Goal: Information Seeking & Learning: Learn about a topic

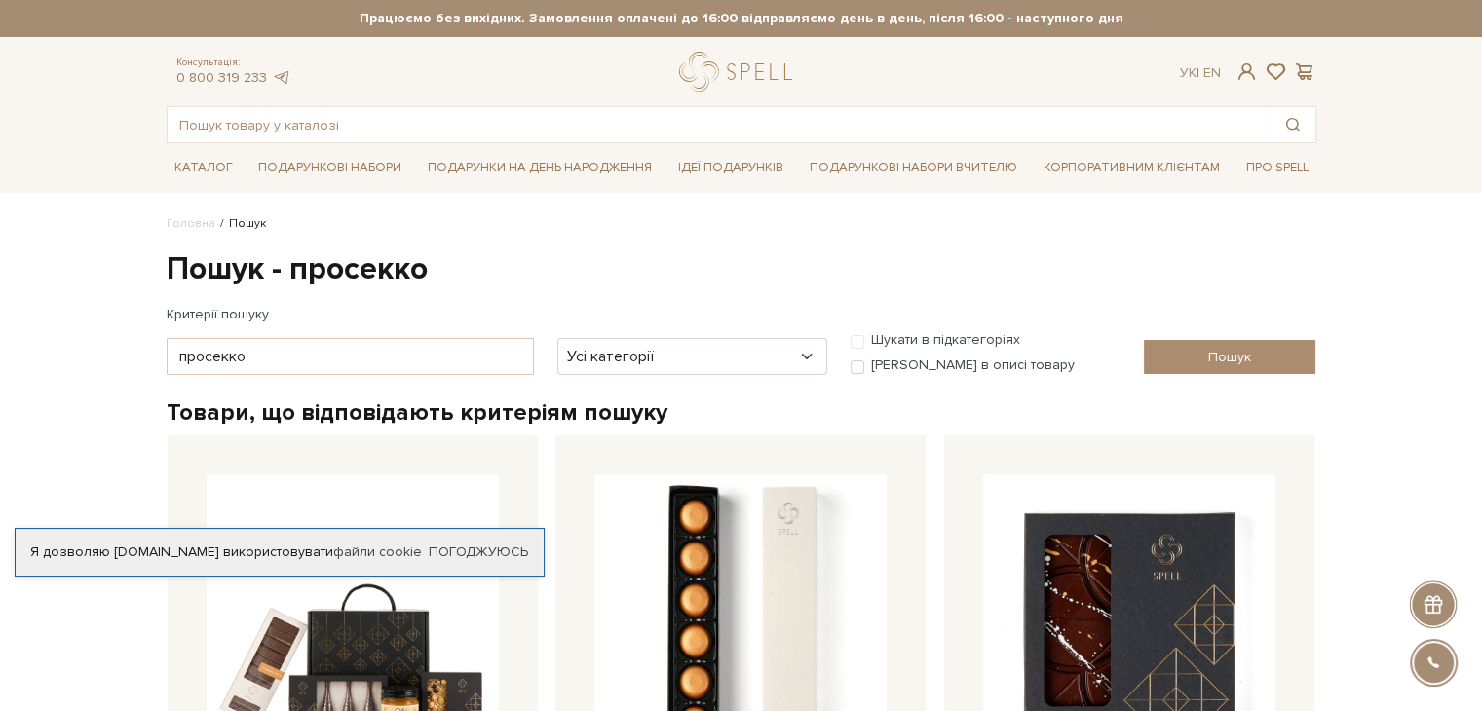
click at [501, 547] on link "Погоджуюсь" at bounding box center [478, 553] width 99 height 18
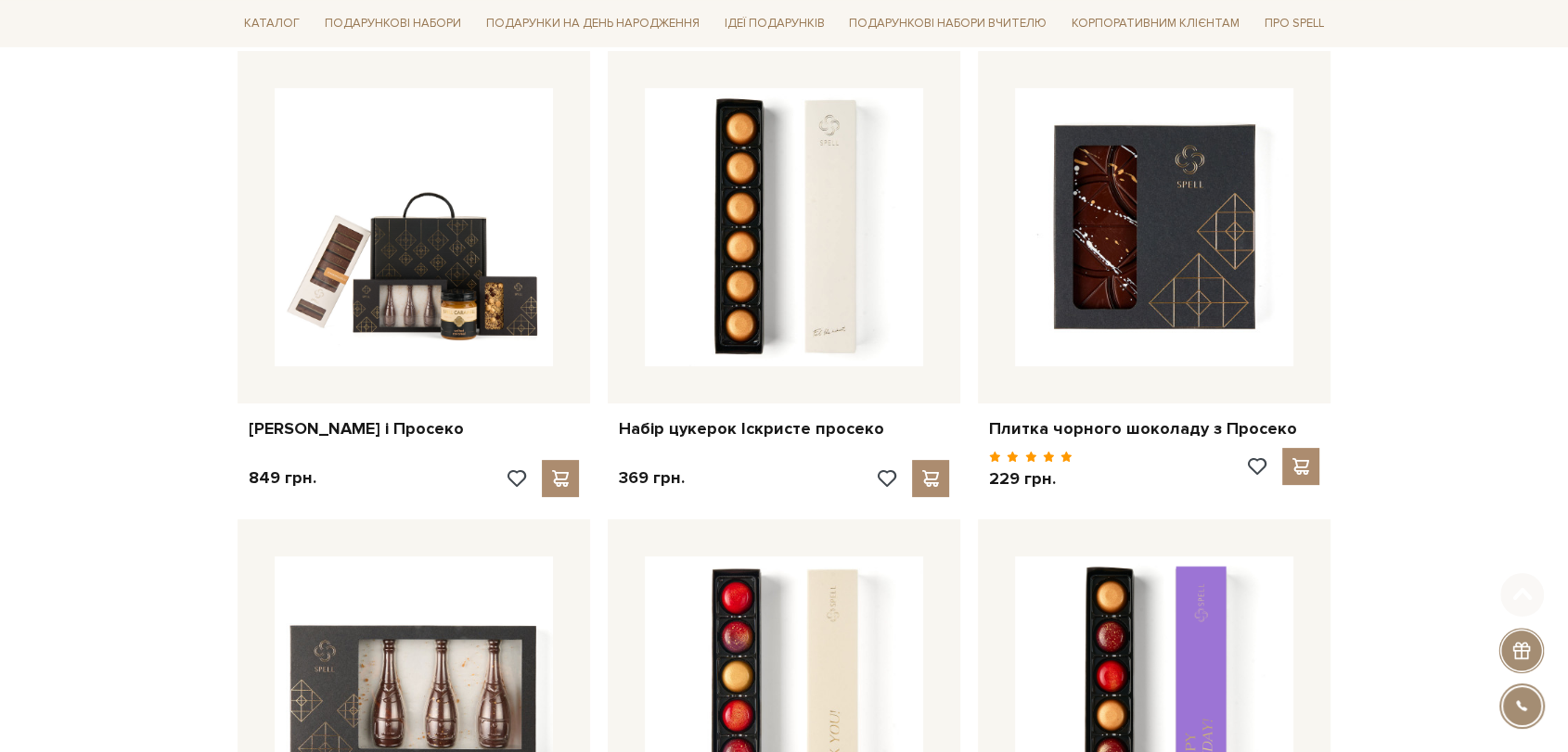
scroll to position [515, 0]
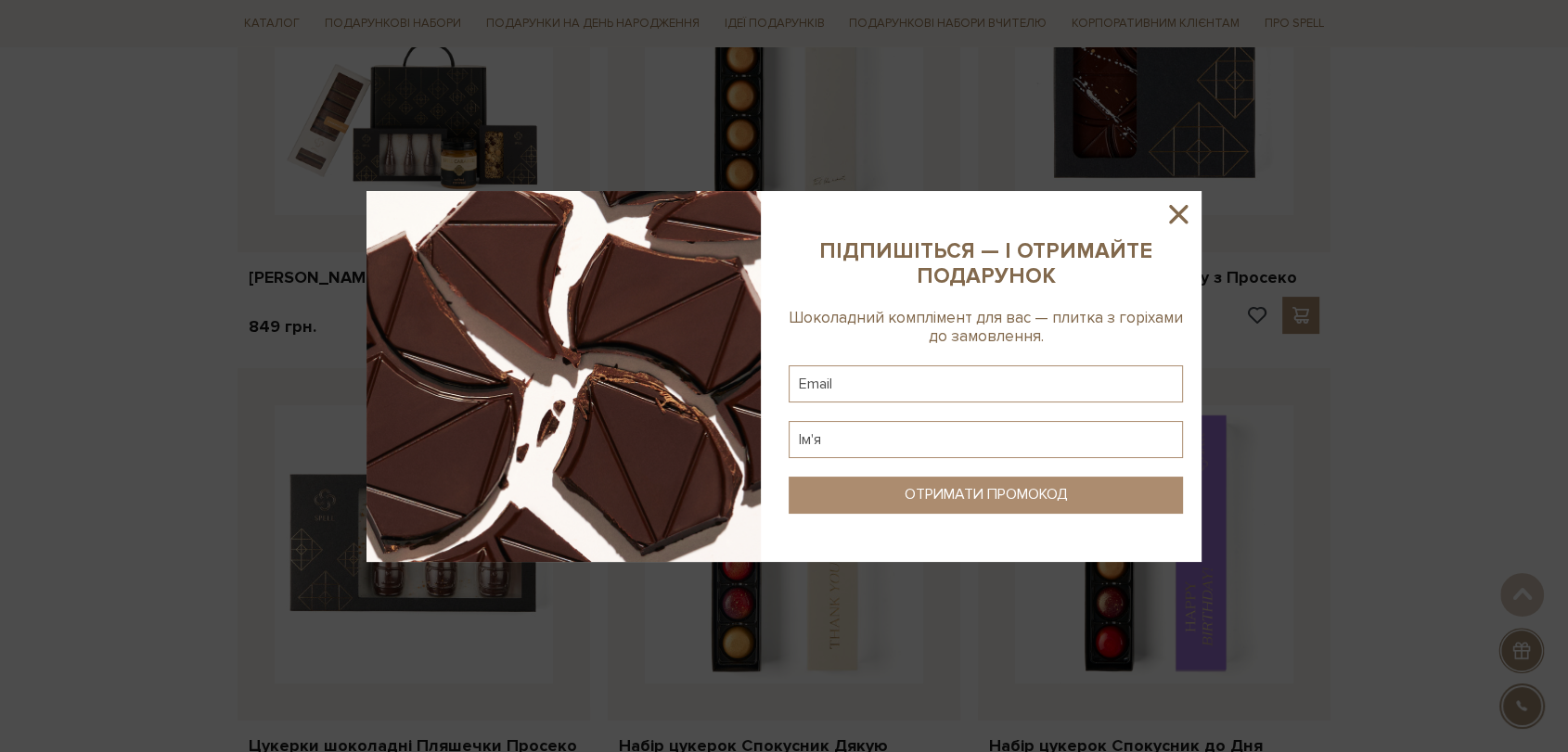
click at [1180, 222] on icon at bounding box center [1178, 214] width 31 height 31
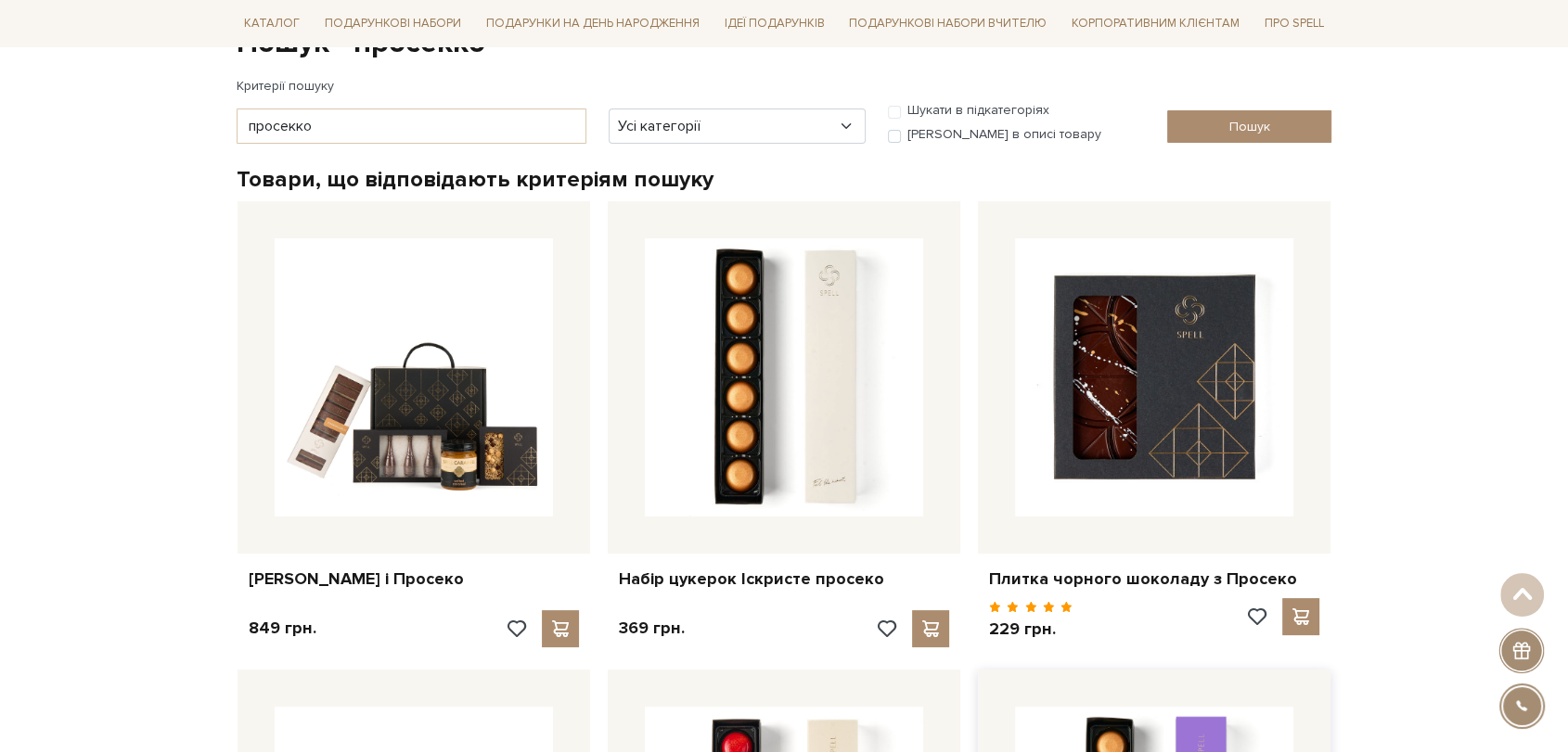
scroll to position [0, 0]
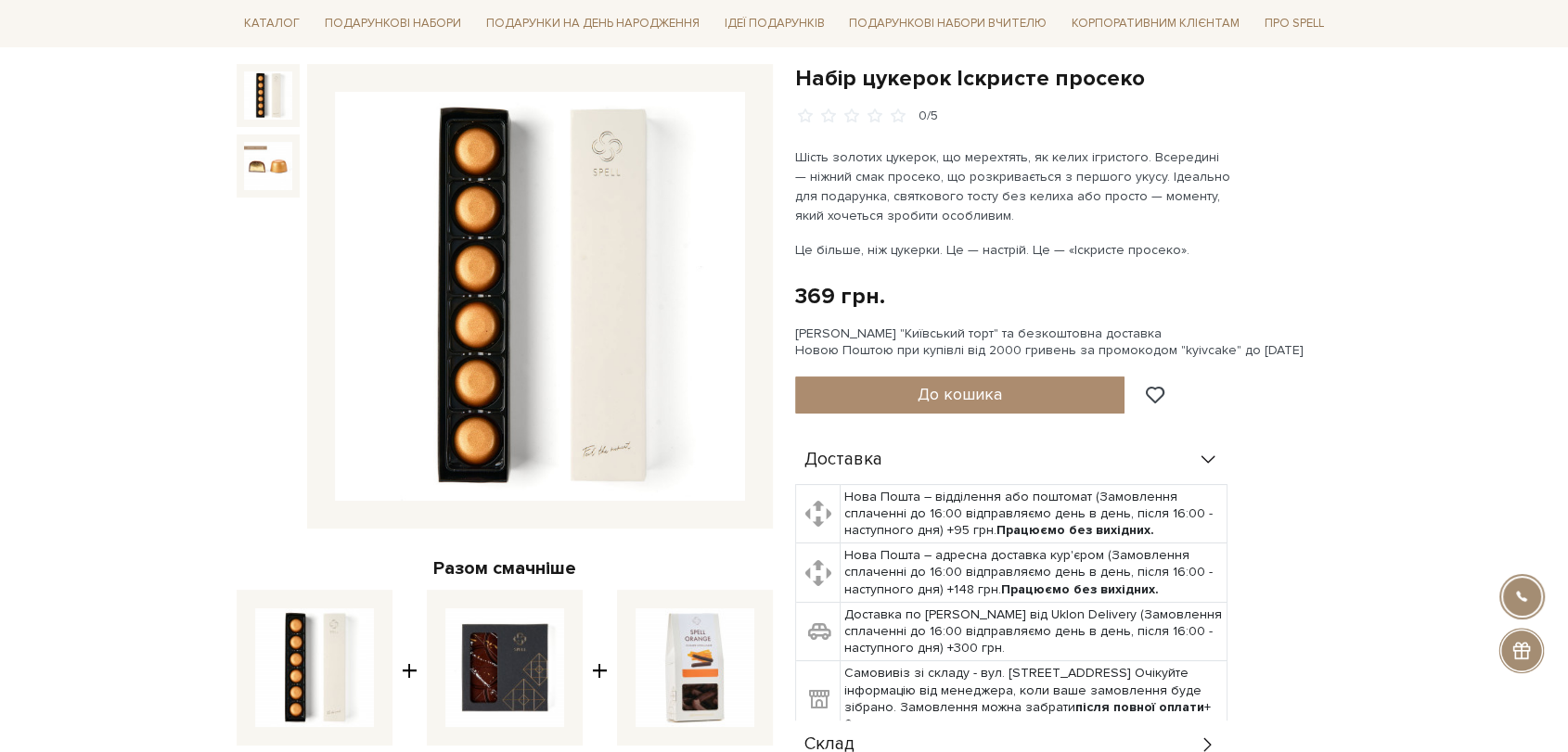
scroll to position [206, 0]
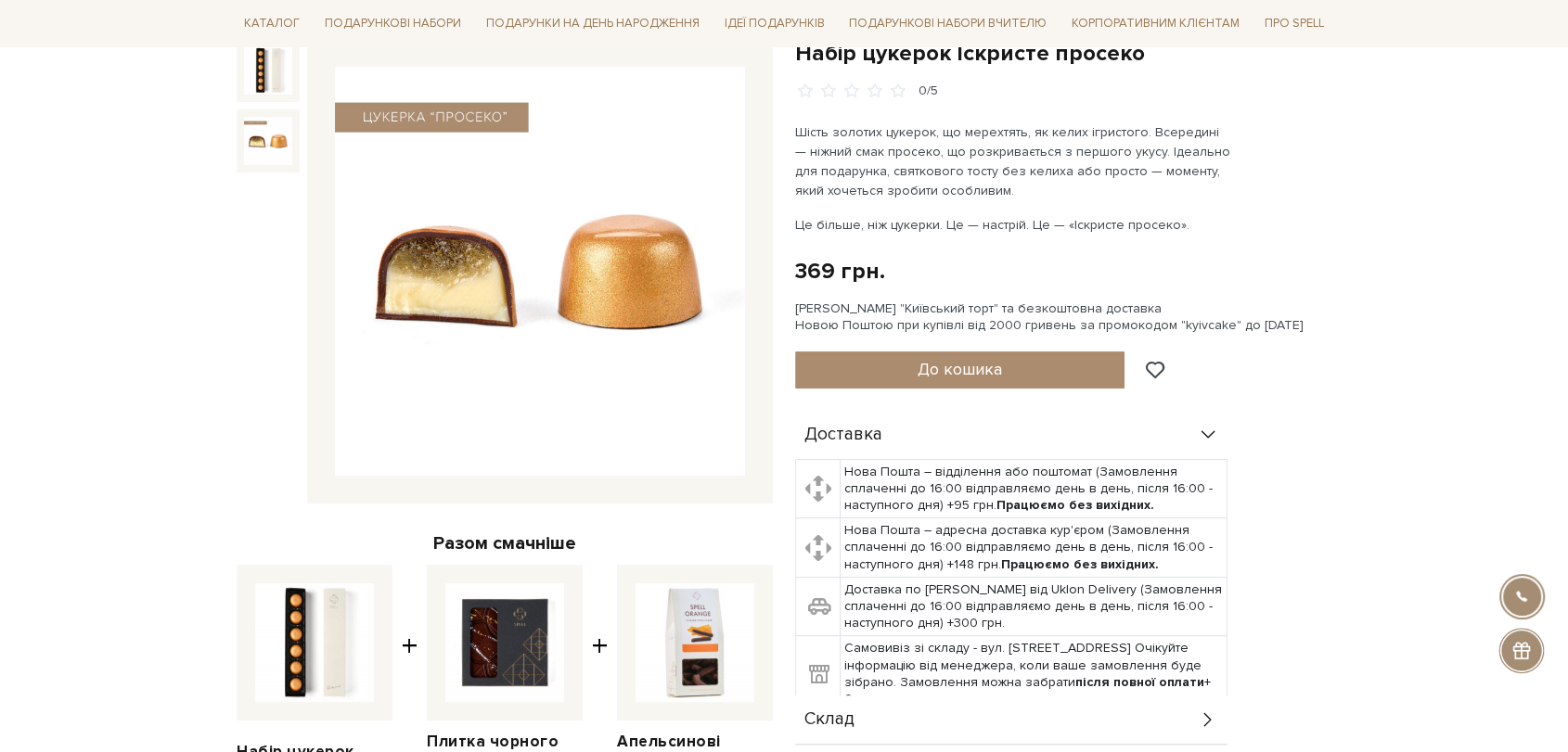
click at [285, 141] on img at bounding box center [268, 141] width 49 height 49
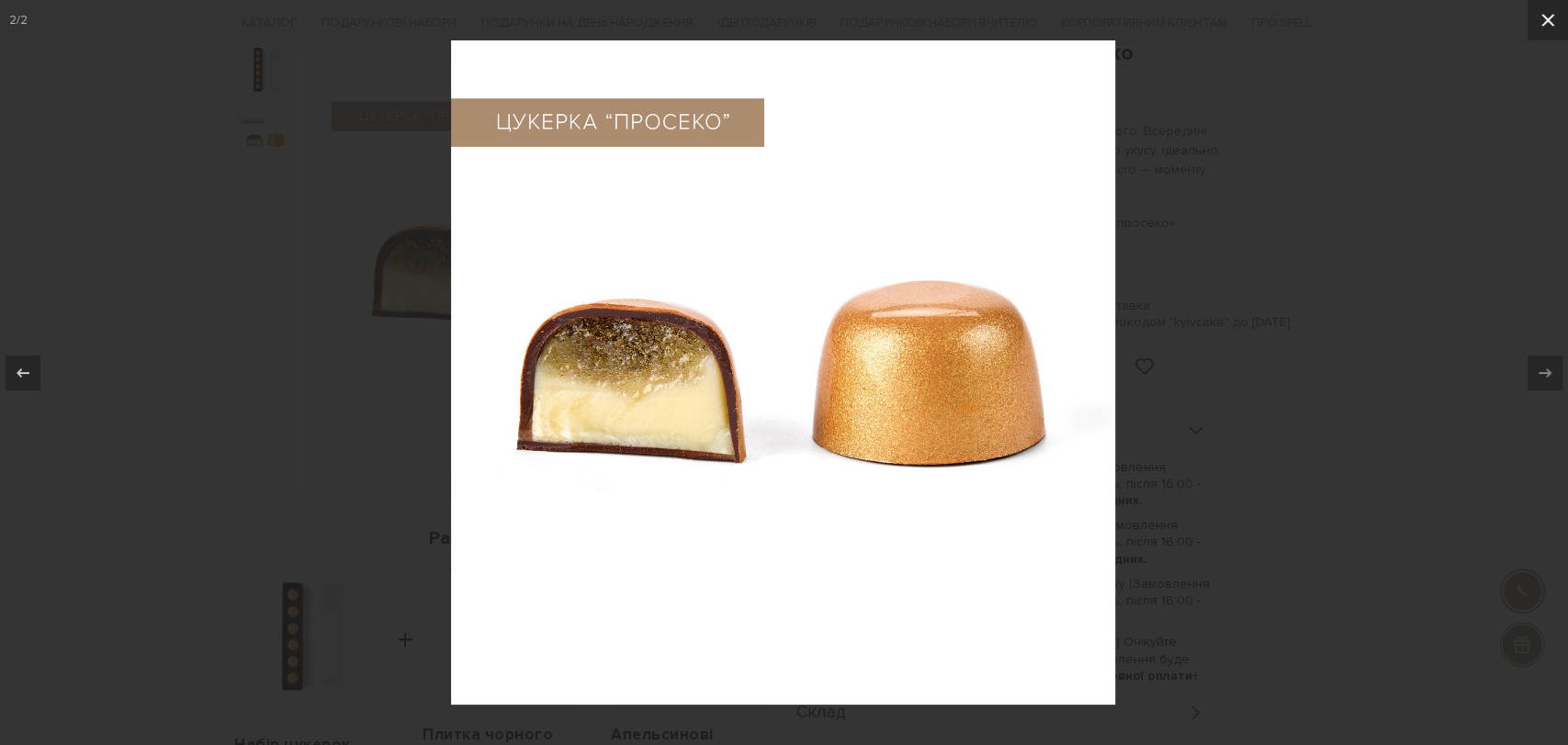
click at [1552, 18] on icon at bounding box center [1547, 20] width 22 height 22
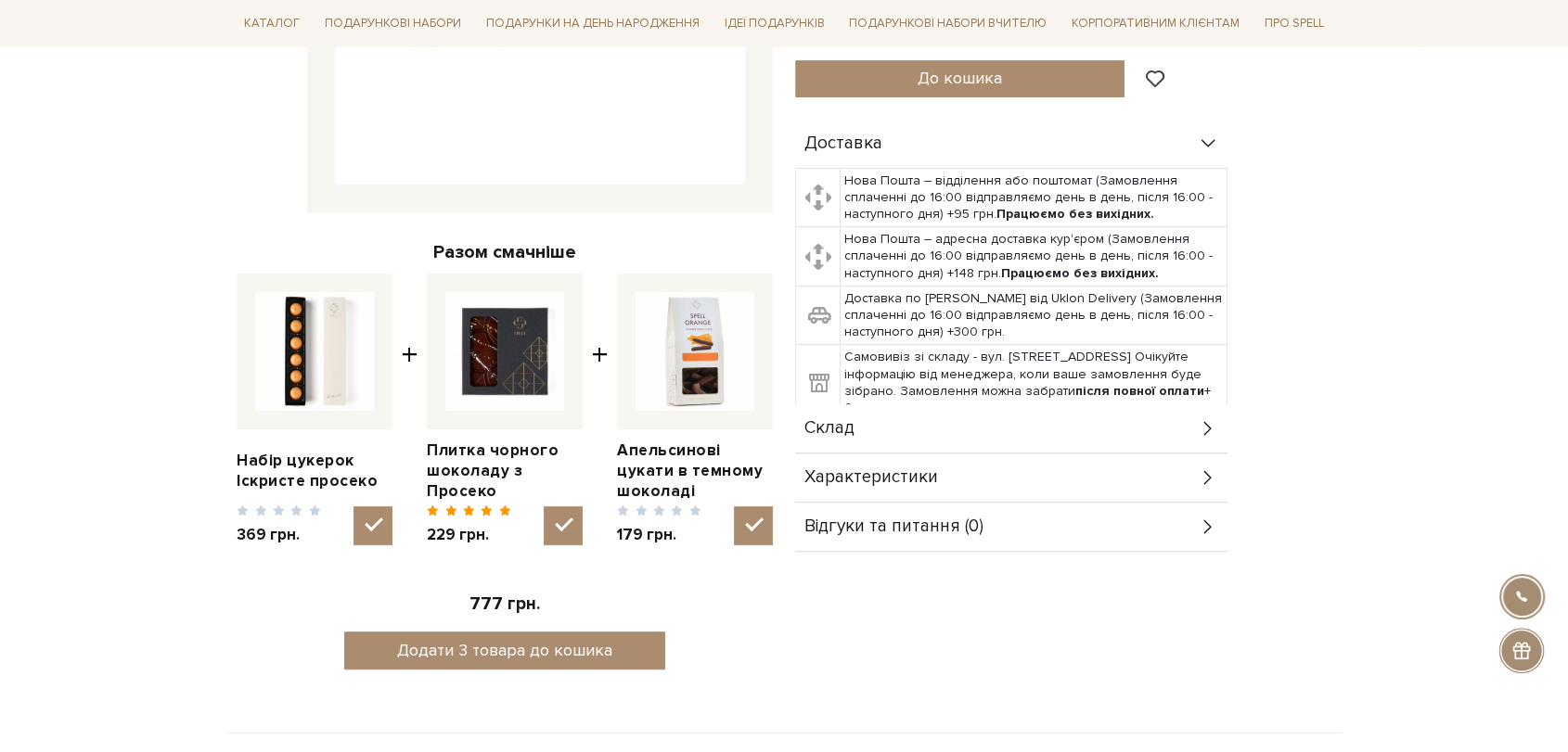
scroll to position [515, 0]
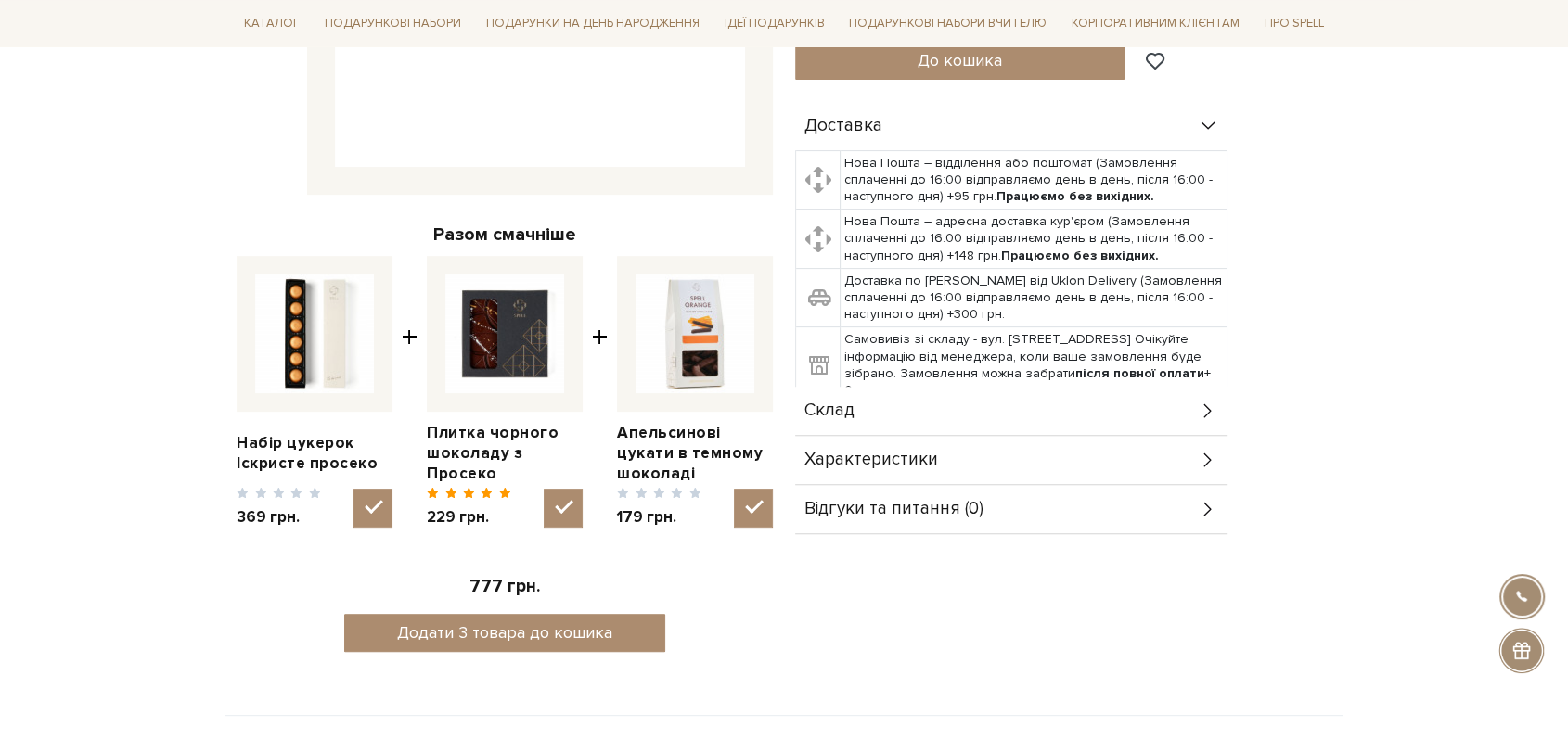
drag, startPoint x: 490, startPoint y: 311, endPoint x: 566, endPoint y: 418, distance: 131.2
click at [493, 313] on img at bounding box center [505, 333] width 119 height 119
click at [544, 489] on input "checkbox" at bounding box center [563, 508] width 39 height 39
drag, startPoint x: 0, startPoint y: 316, endPoint x: 21, endPoint y: 308, distance: 22.5
click at [0, 316] on body "Подарункові набори SALE Корпоративним клієнтам Доставка і оплата Консультація: …" at bounding box center [784, 717] width 1568 height 2464
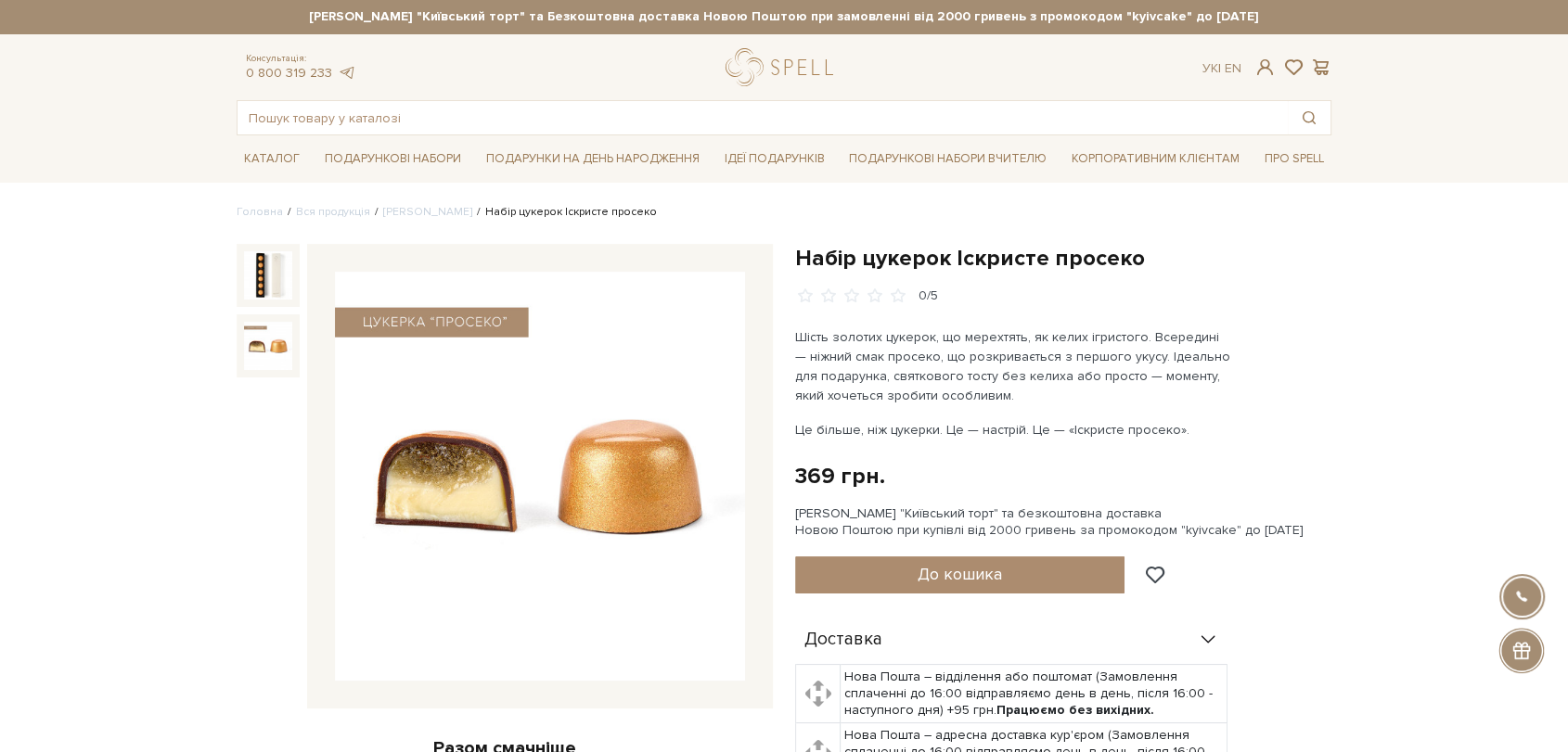
scroll to position [308, 0]
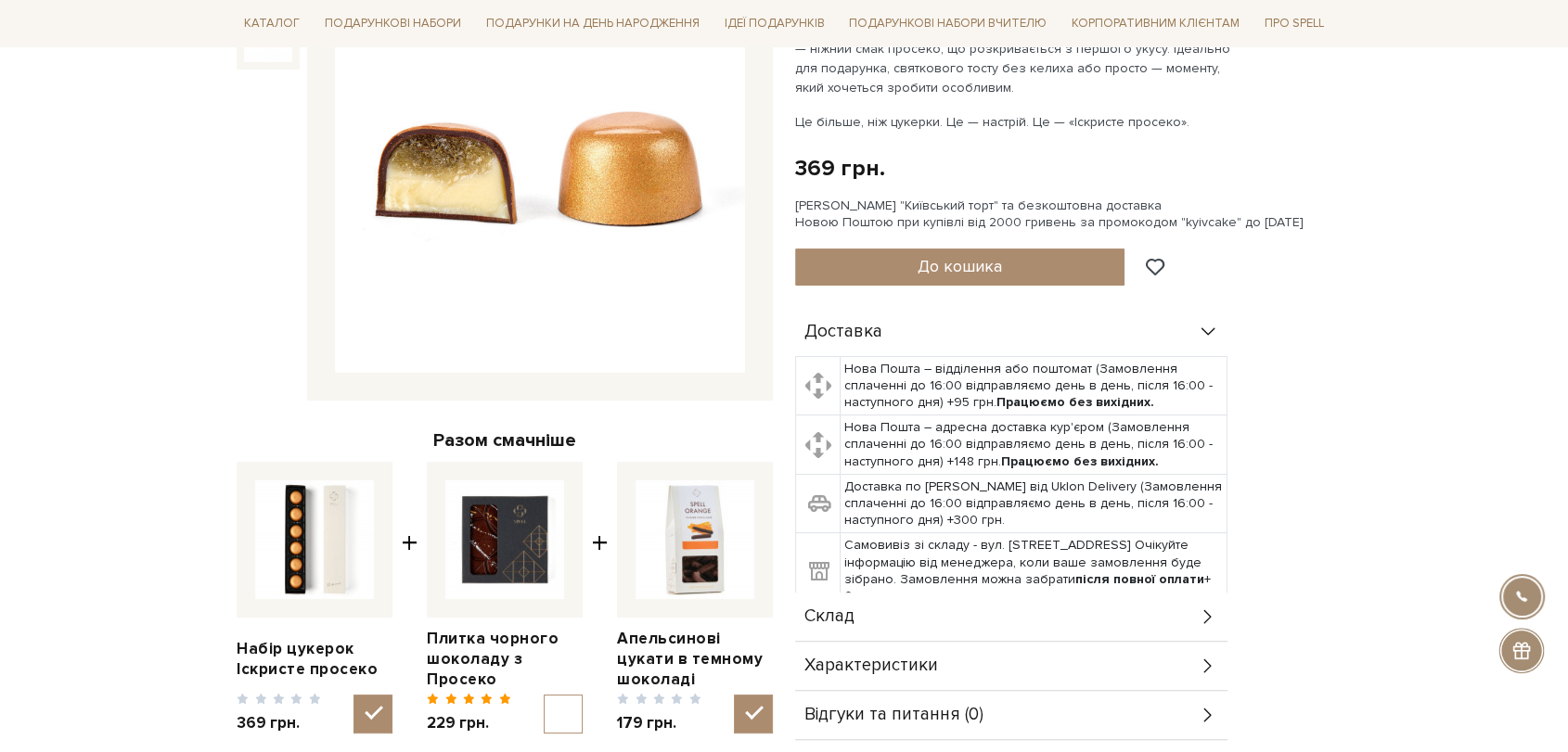
click at [512, 562] on img at bounding box center [505, 540] width 119 height 119
click at [544, 695] on input "checkbox" at bounding box center [563, 714] width 39 height 39
checkbox input "true"
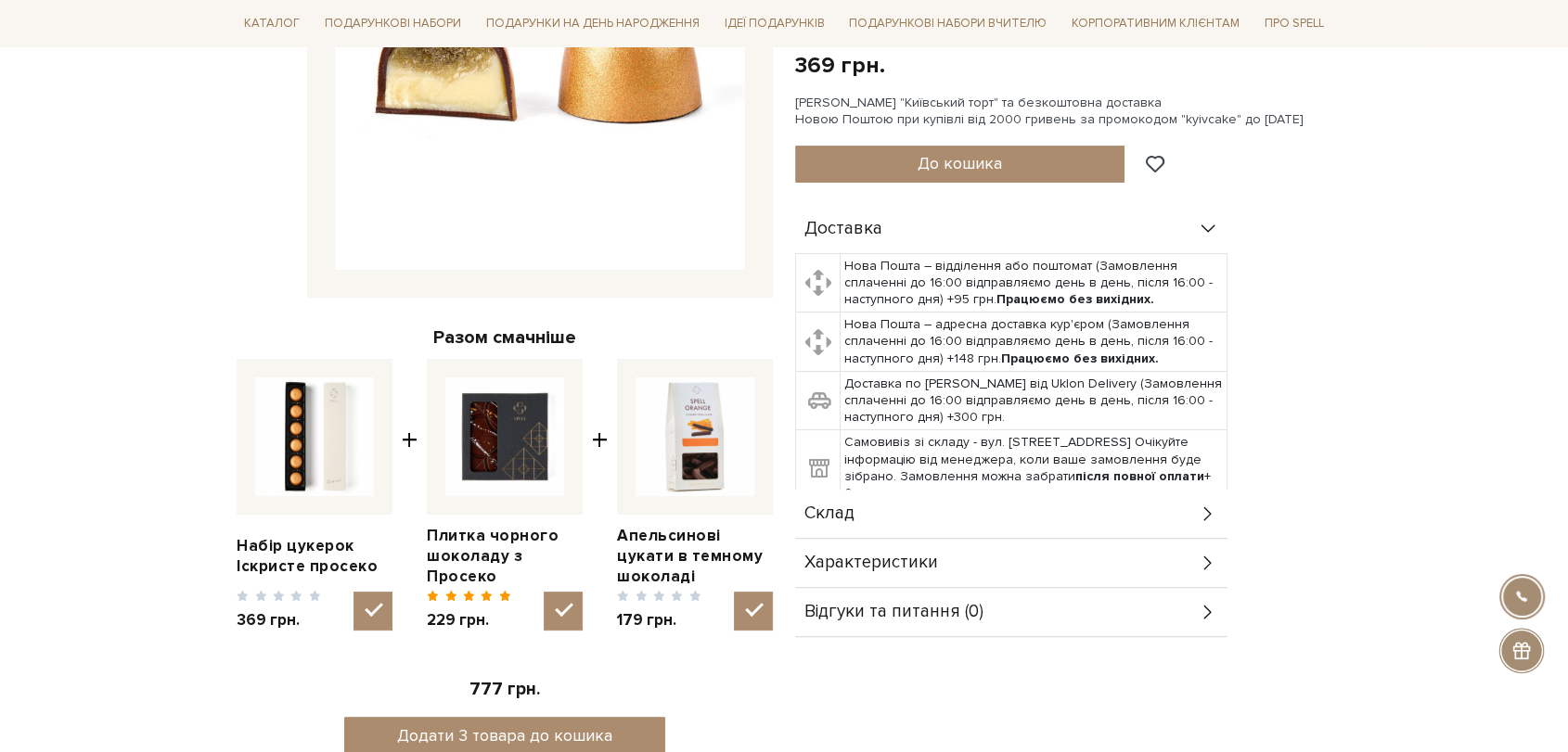
scroll to position [721, 0]
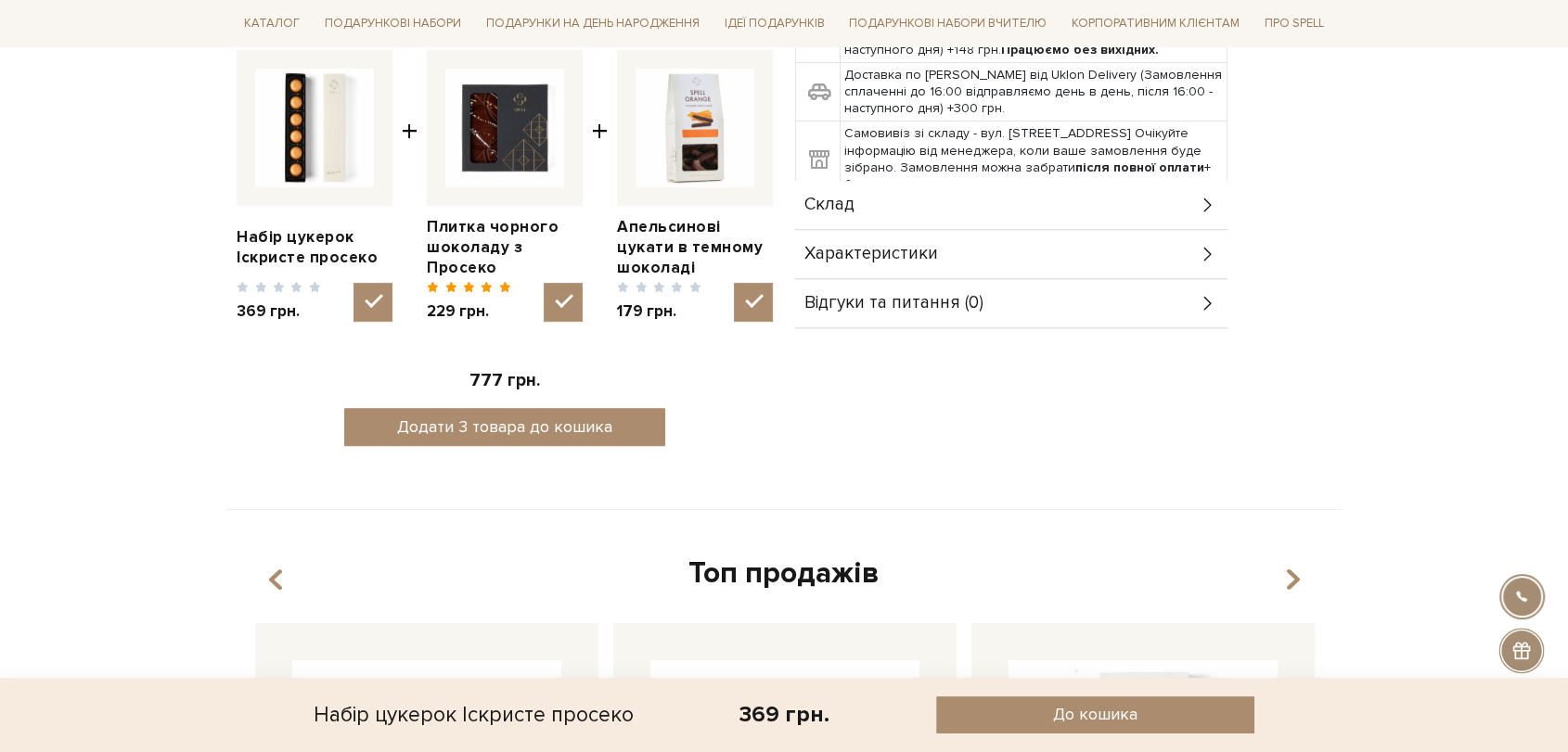
click at [868, 248] on span "Характеристики" at bounding box center [871, 254] width 133 height 17
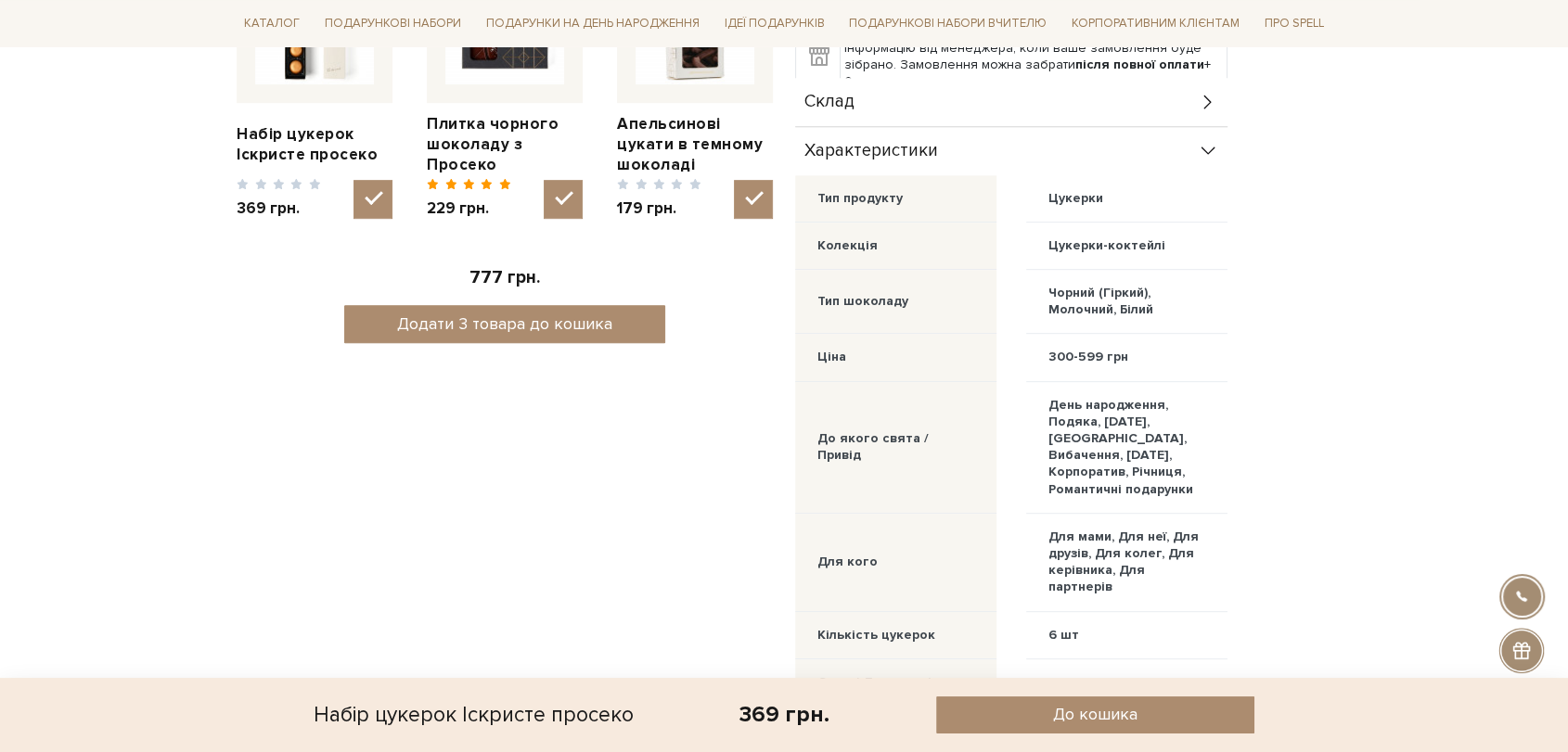
scroll to position [927, 0]
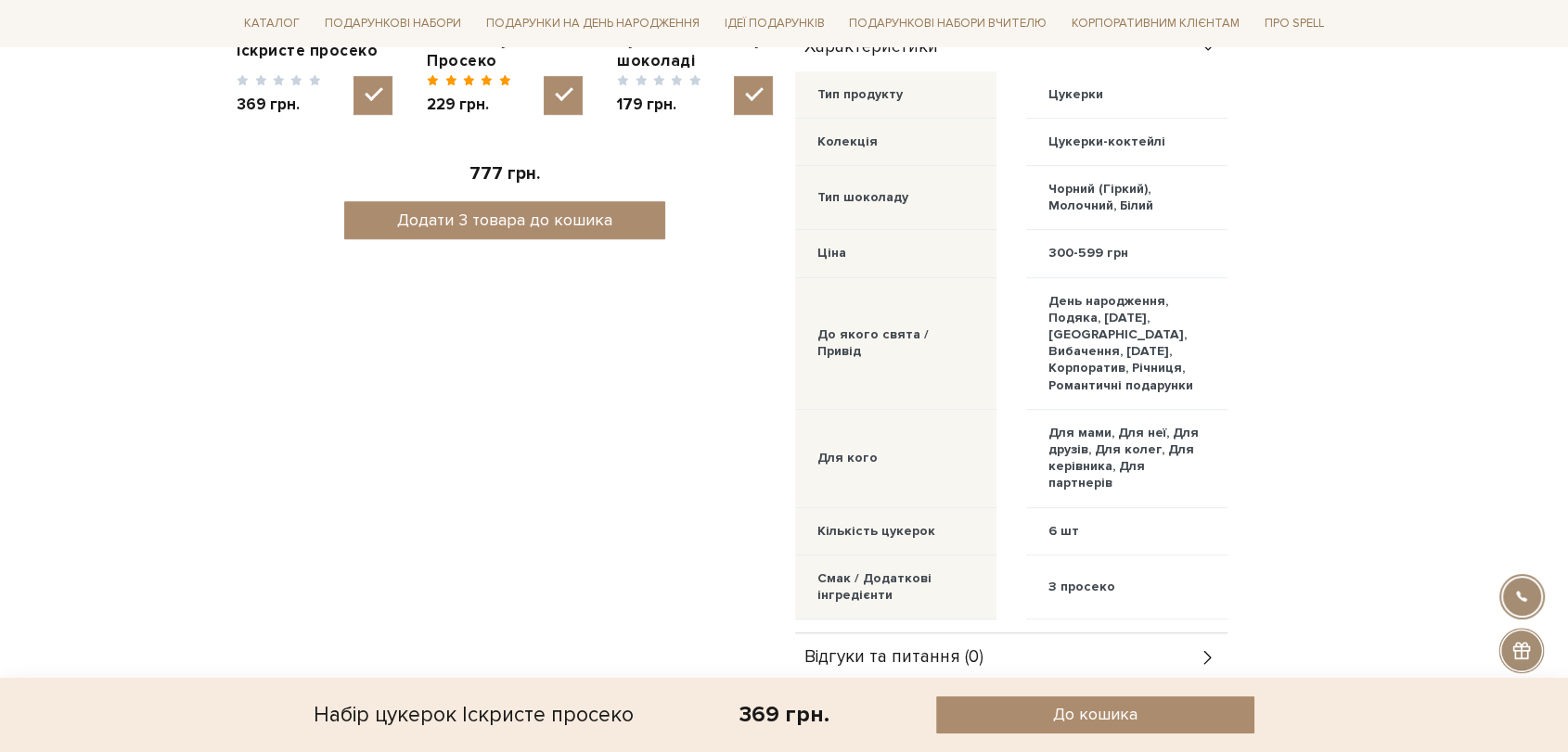
drag, startPoint x: 4, startPoint y: 177, endPoint x: 25, endPoint y: 166, distance: 23.7
click at [23, 167] on body "Подарункові набори SALE Корпоративним клієнтам Доставка і оплата Консультація: …" at bounding box center [784, 517] width 1568 height 2889
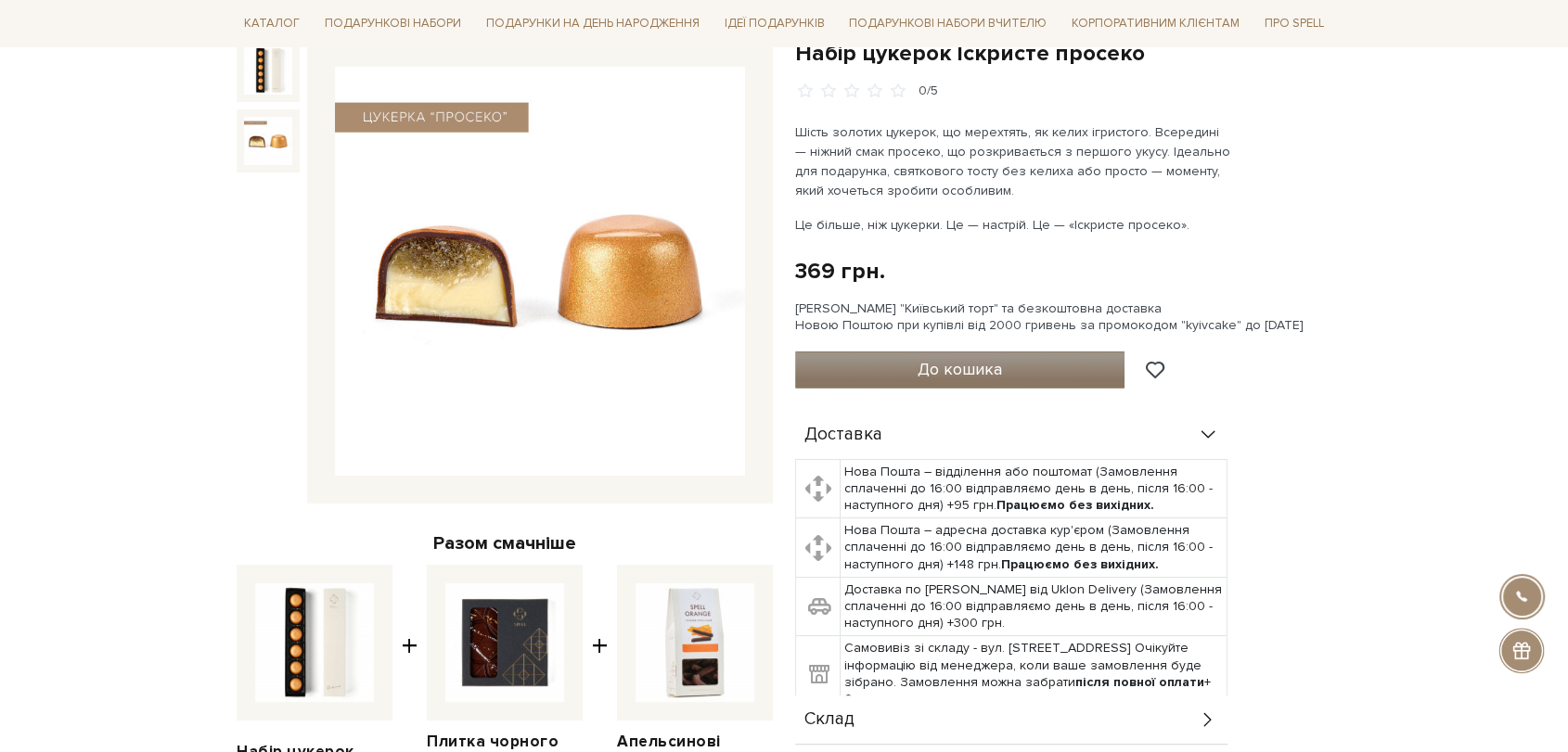
scroll to position [0, 0]
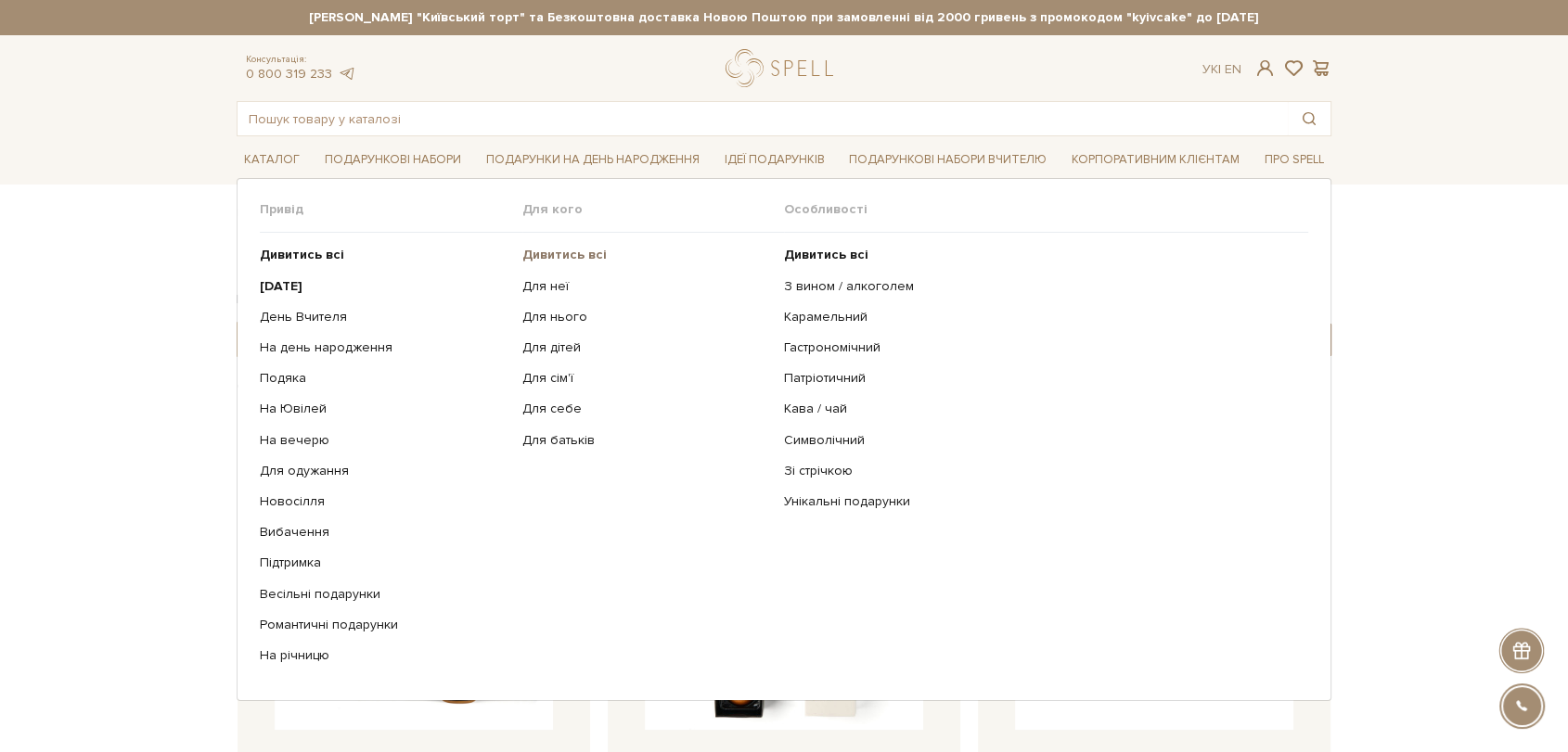
scroll to position [308, 0]
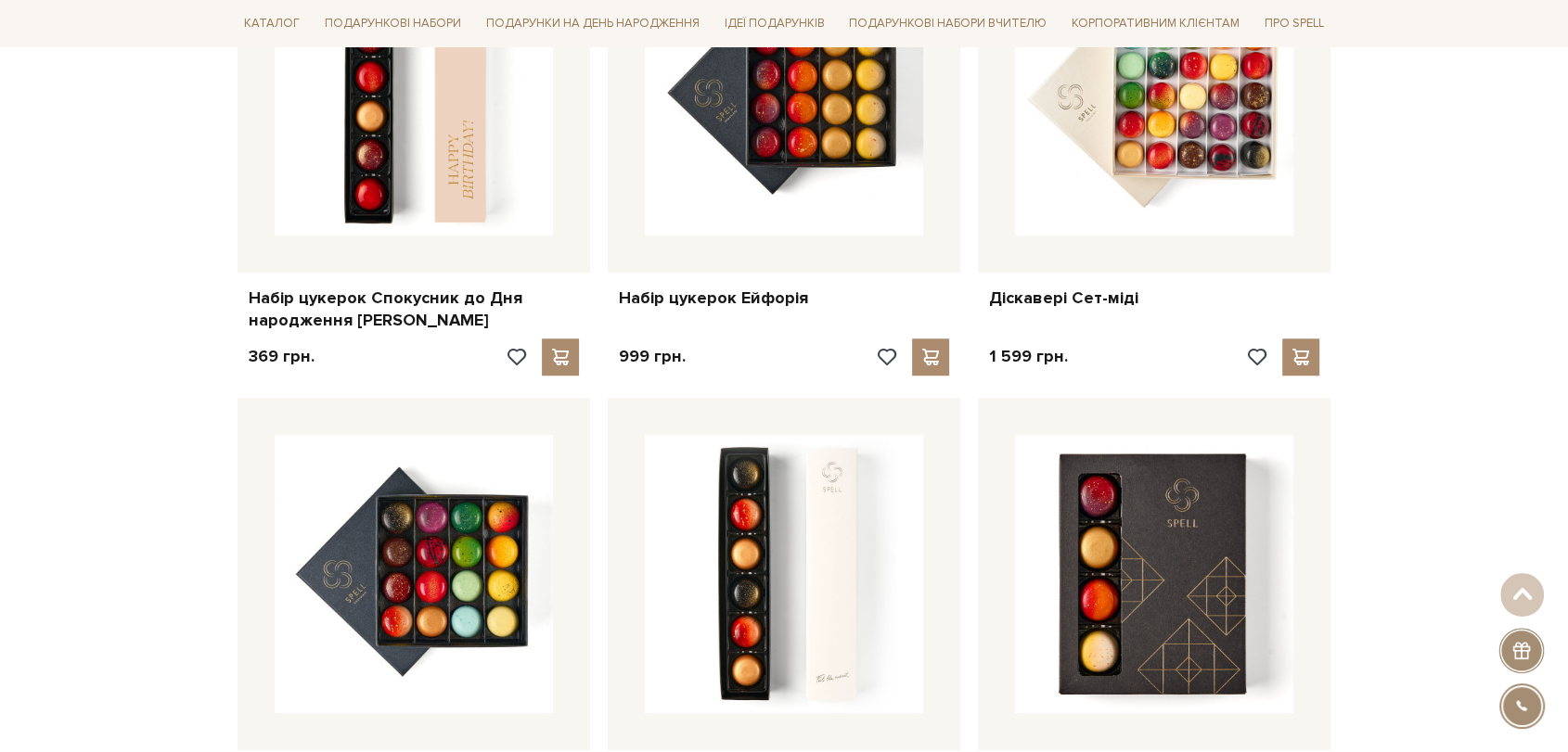
scroll to position [1442, 0]
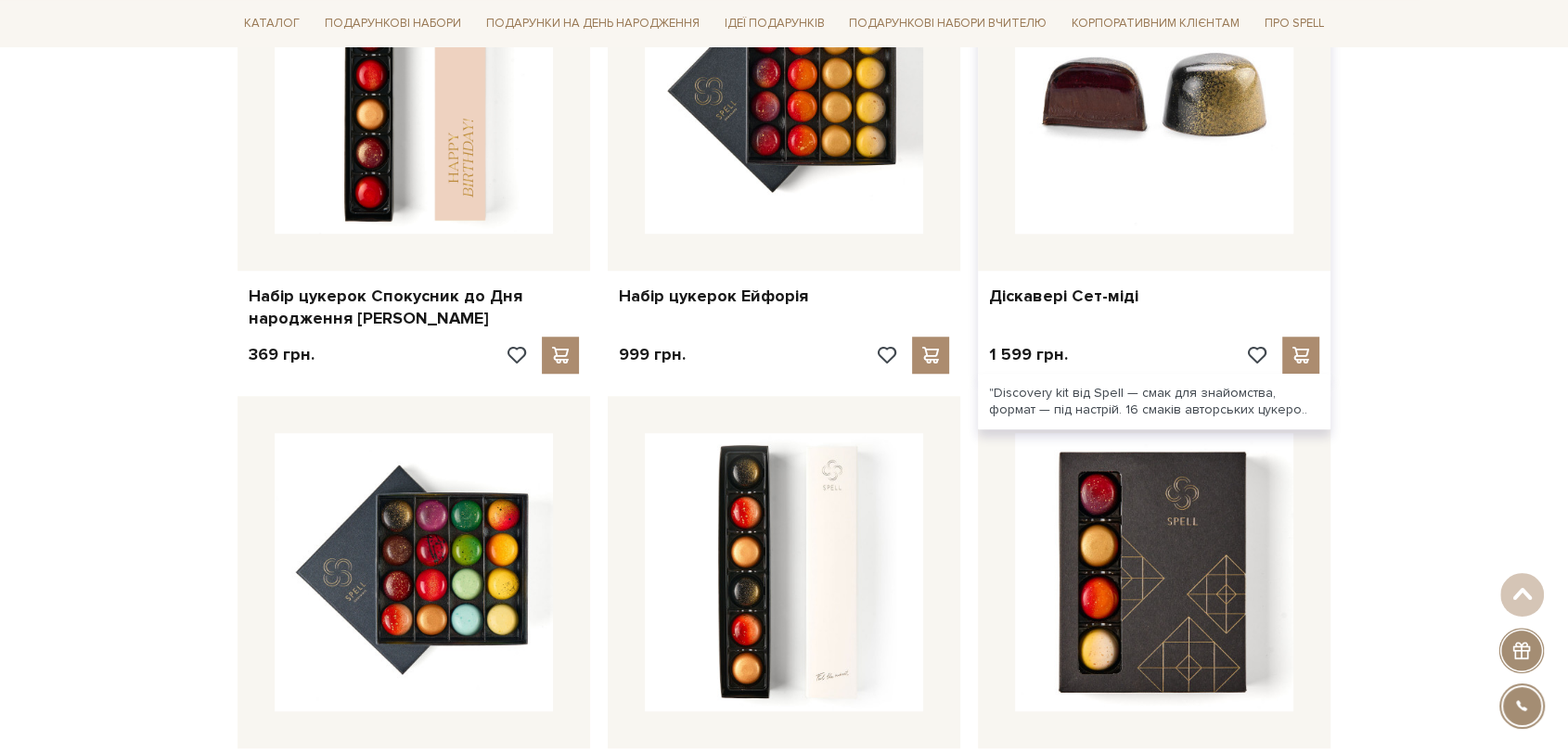
click at [1140, 140] on img at bounding box center [1154, 94] width 278 height 278
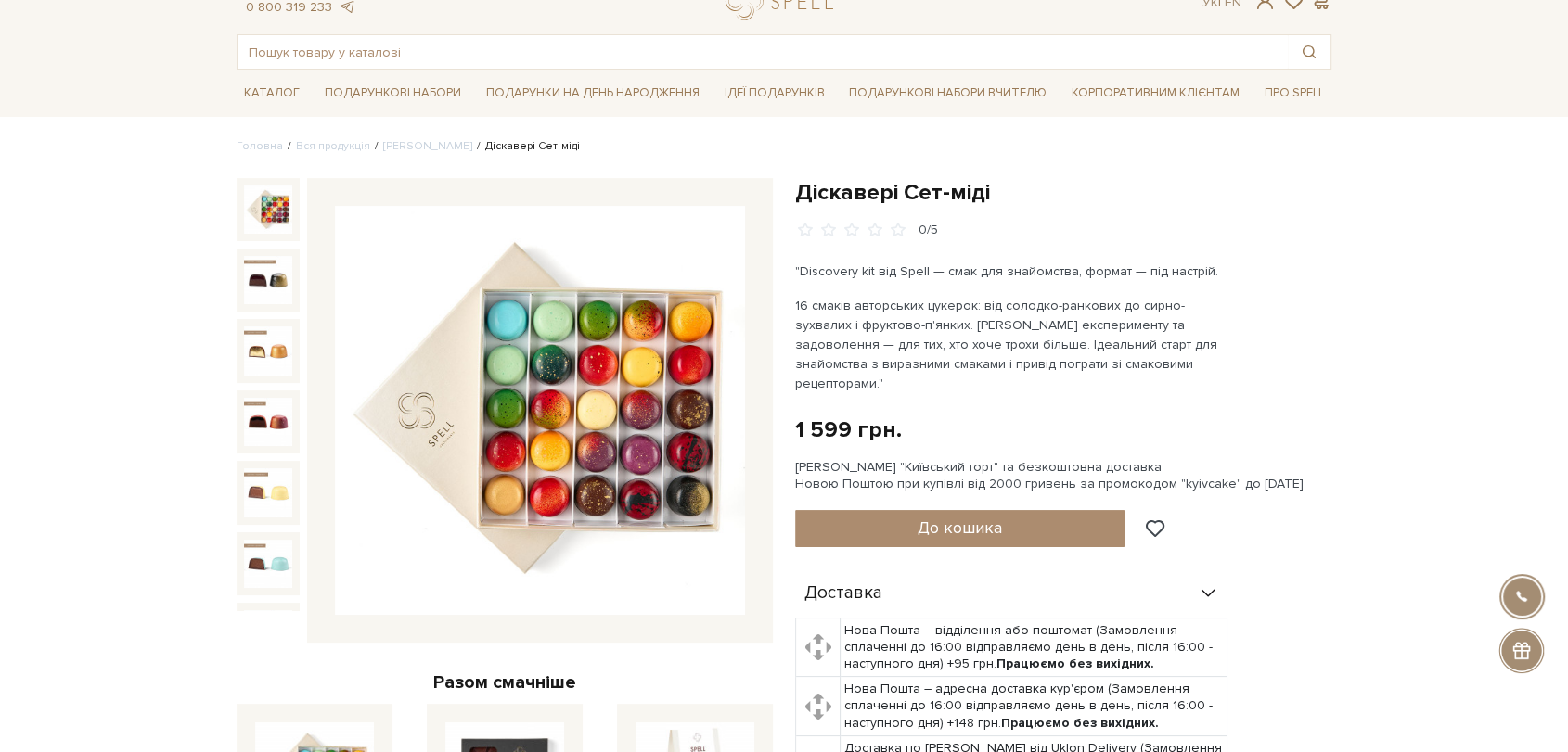
scroll to position [103, 0]
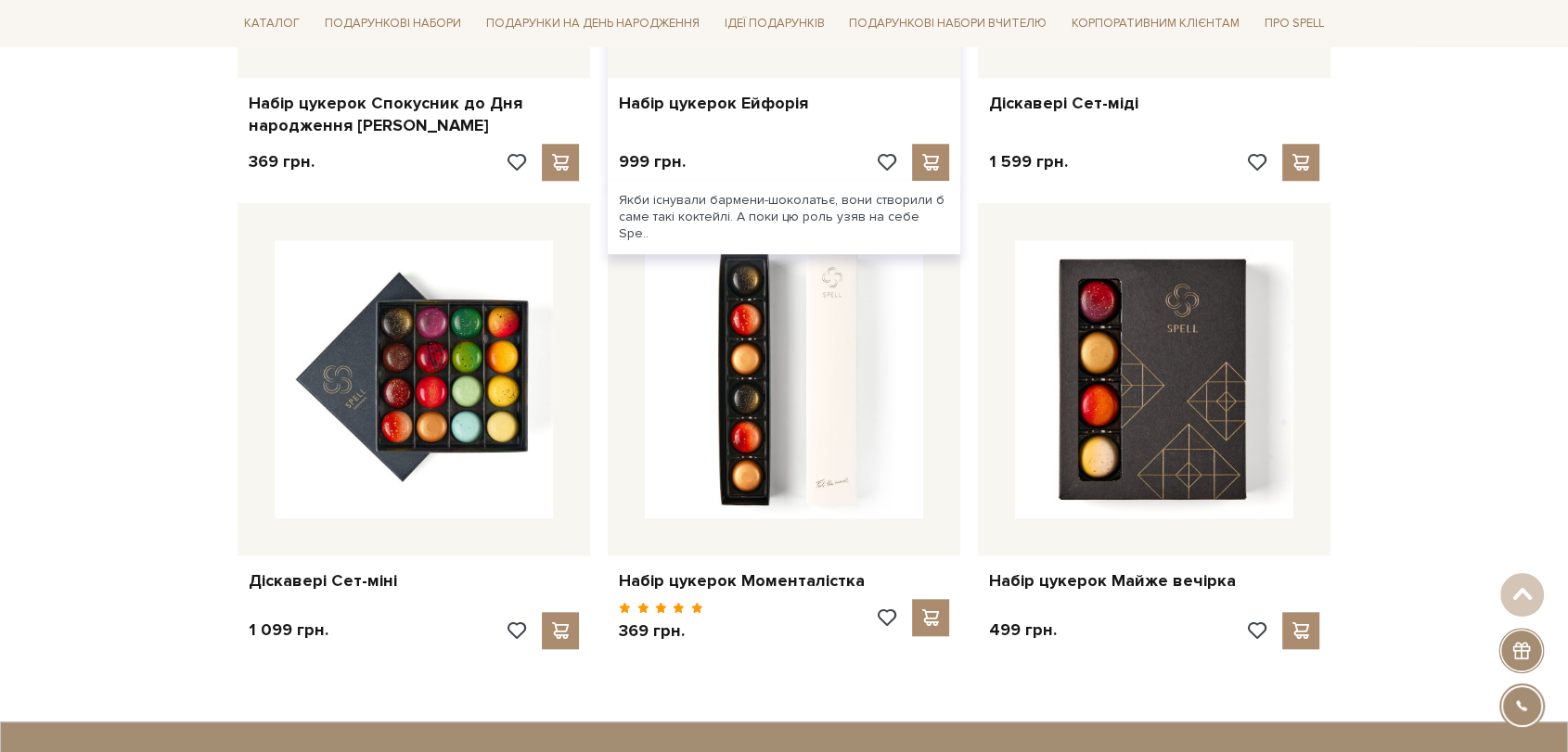
scroll to position [1855, 0]
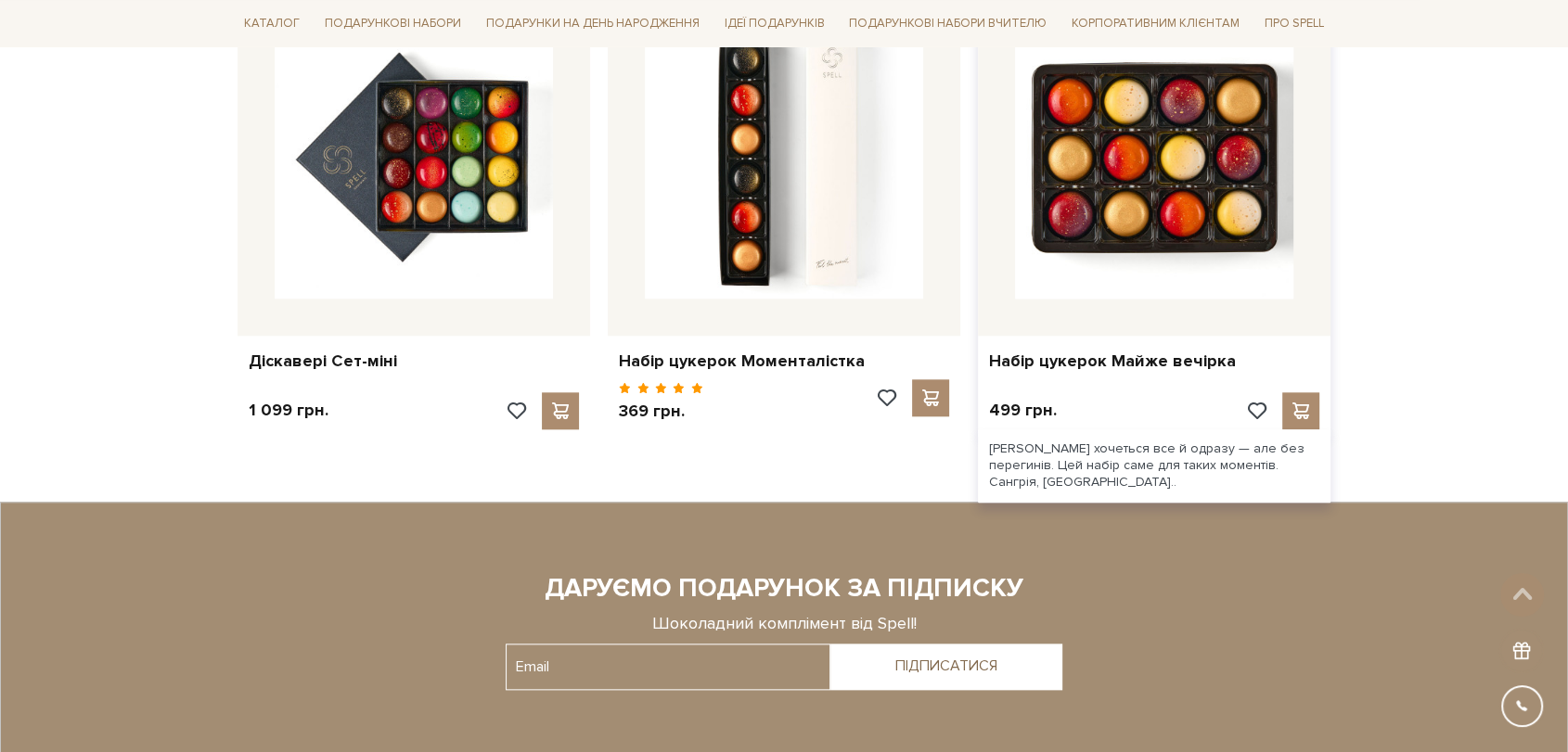
click at [1126, 181] on img at bounding box center [1154, 159] width 278 height 278
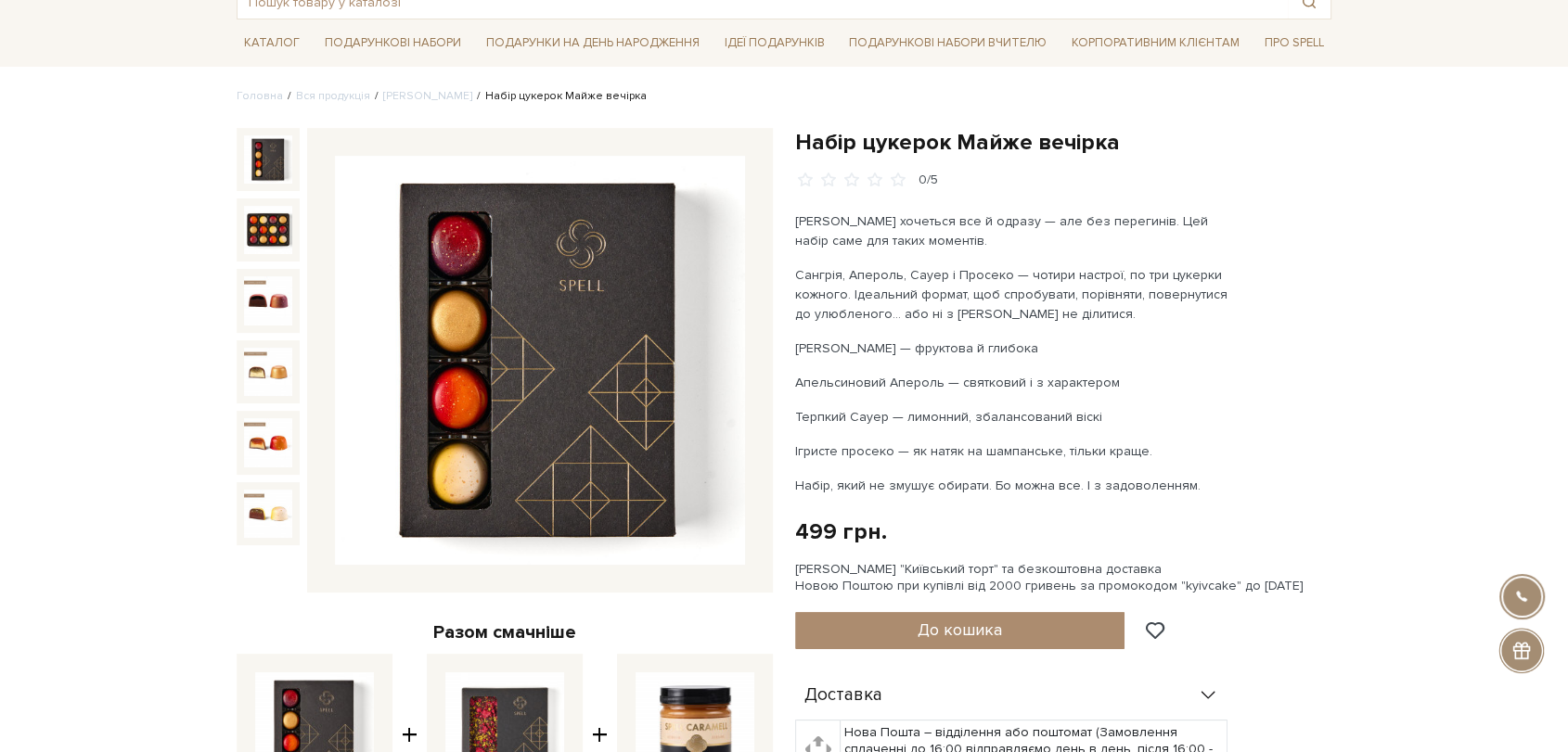
scroll to position [206, 0]
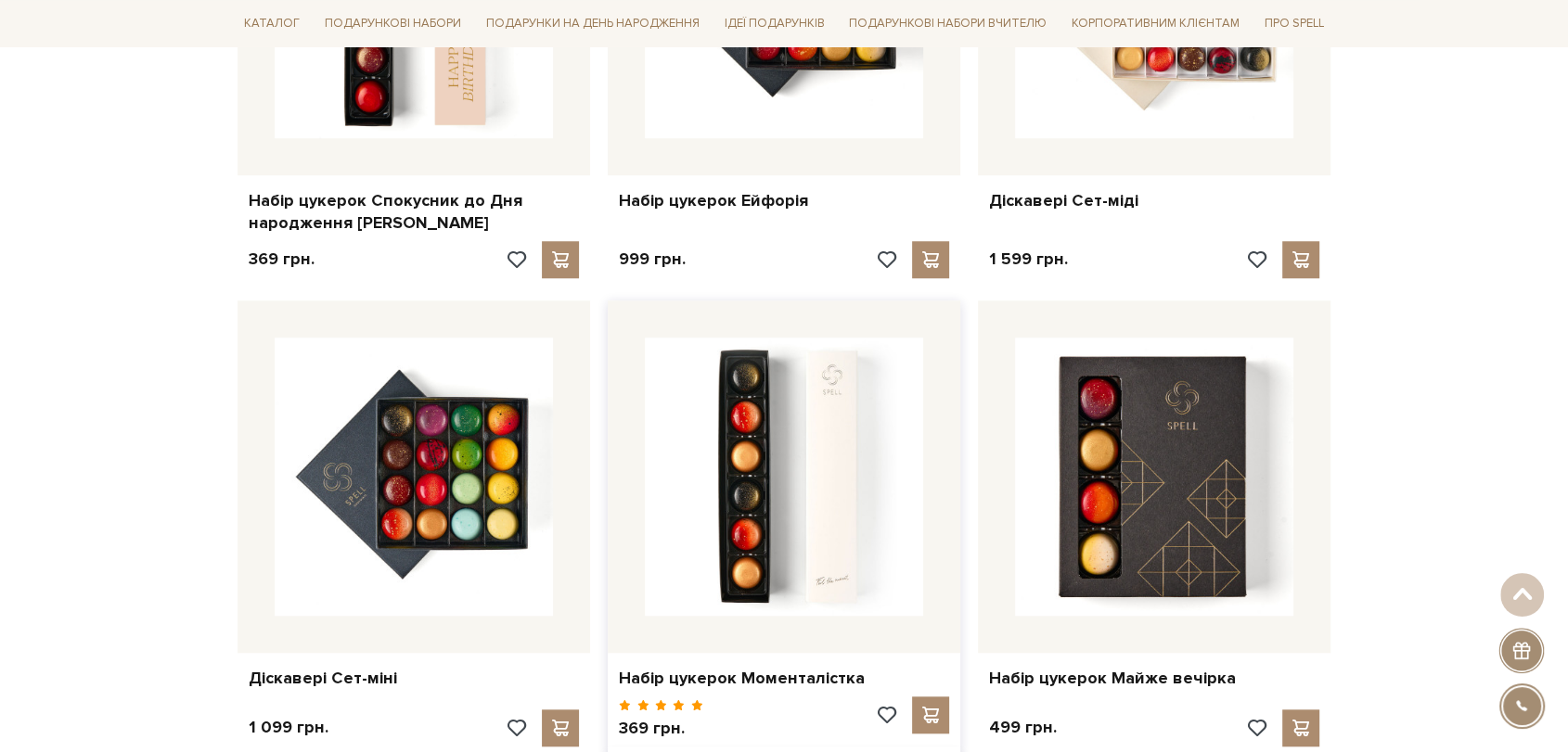
scroll to position [1134, 0]
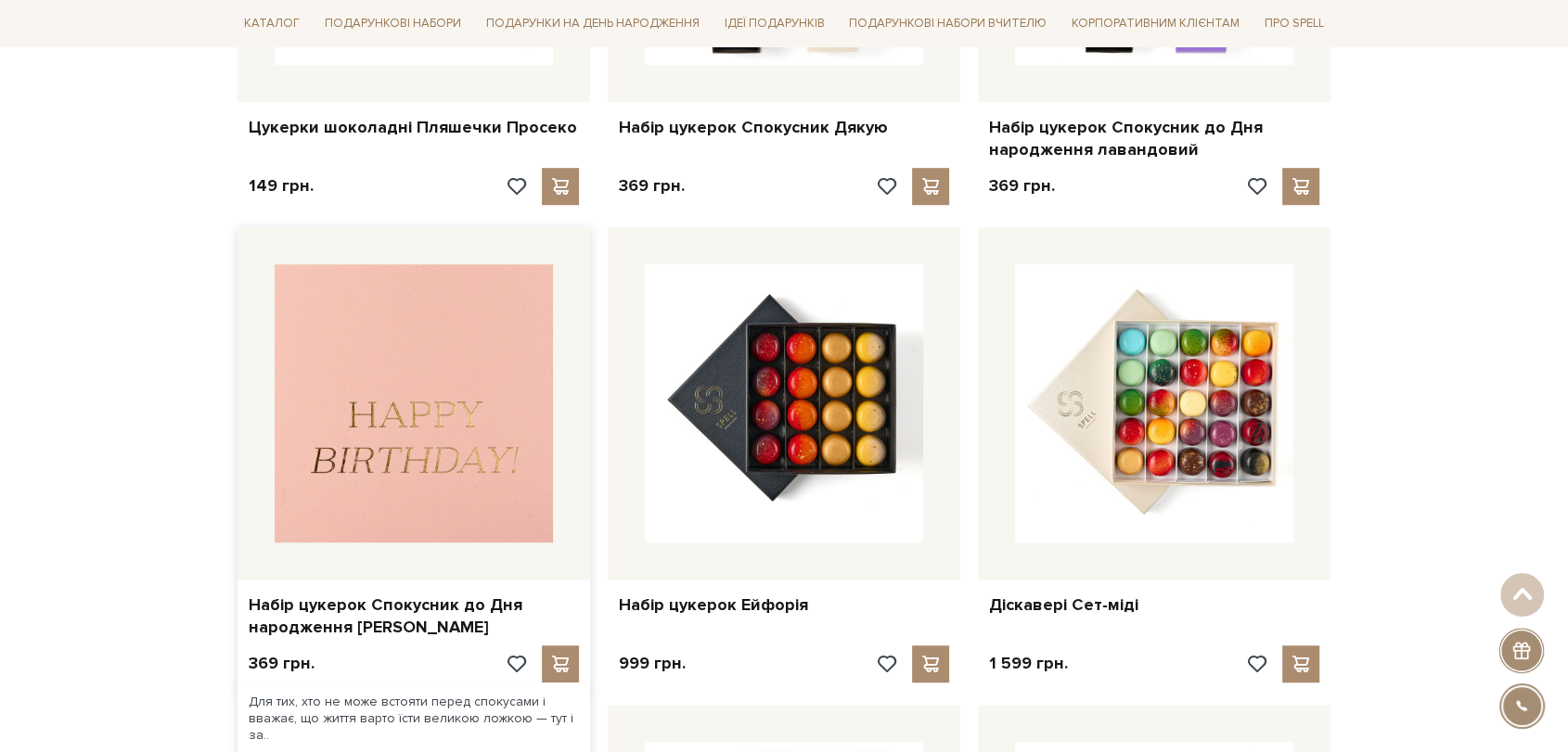
click at [502, 368] on img at bounding box center [413, 404] width 278 height 278
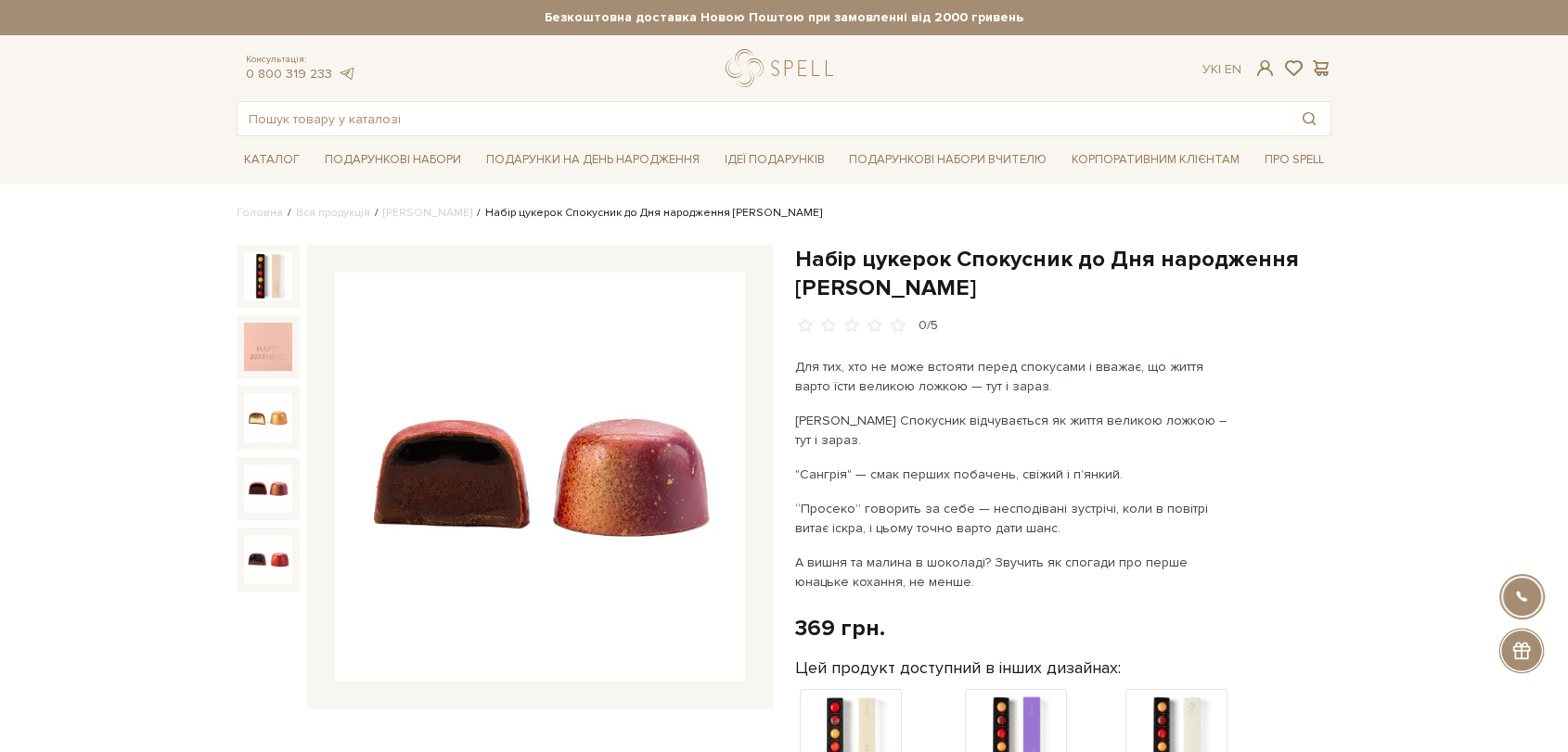
click at [288, 499] on img at bounding box center [268, 488] width 49 height 49
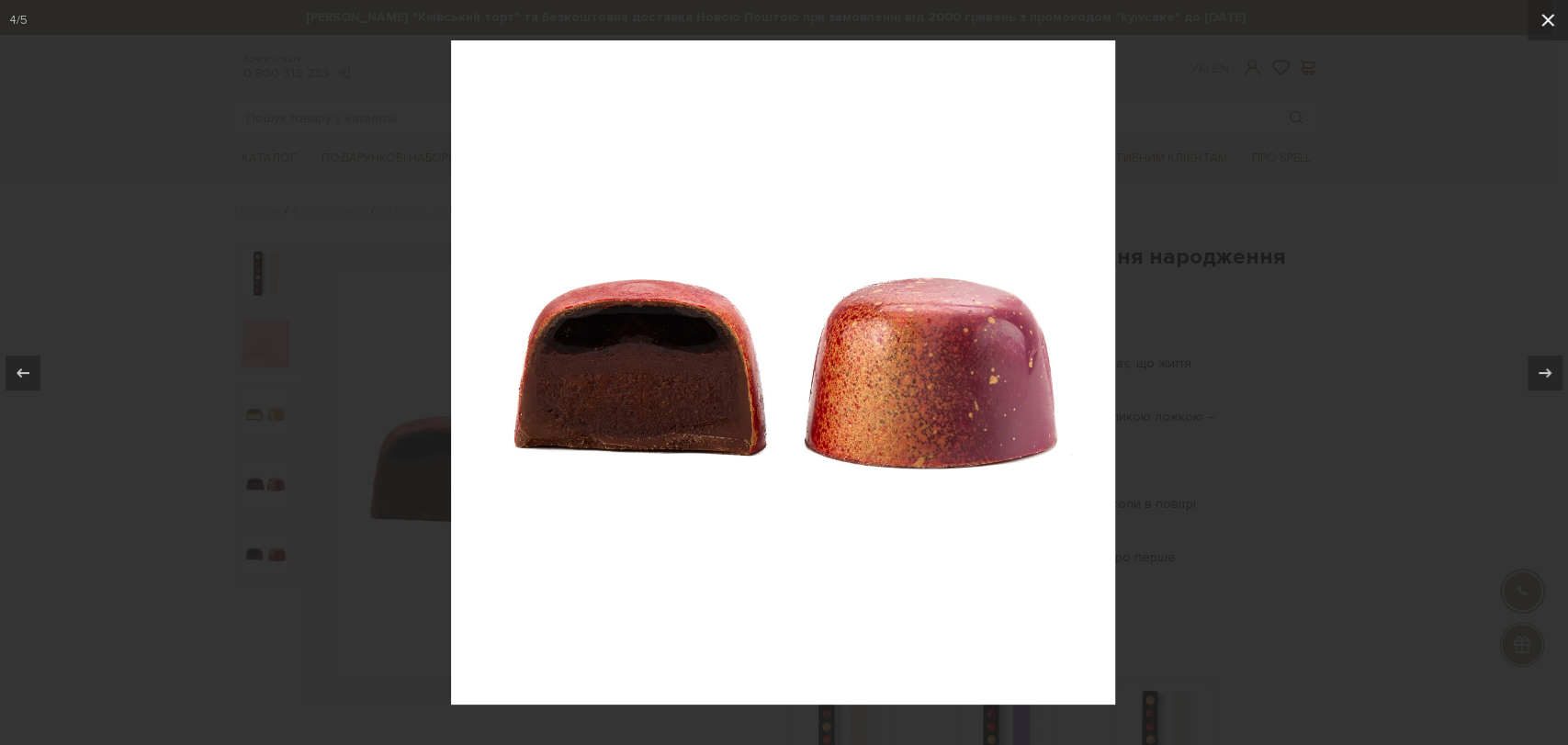
click at [1552, 10] on icon at bounding box center [1547, 20] width 22 height 22
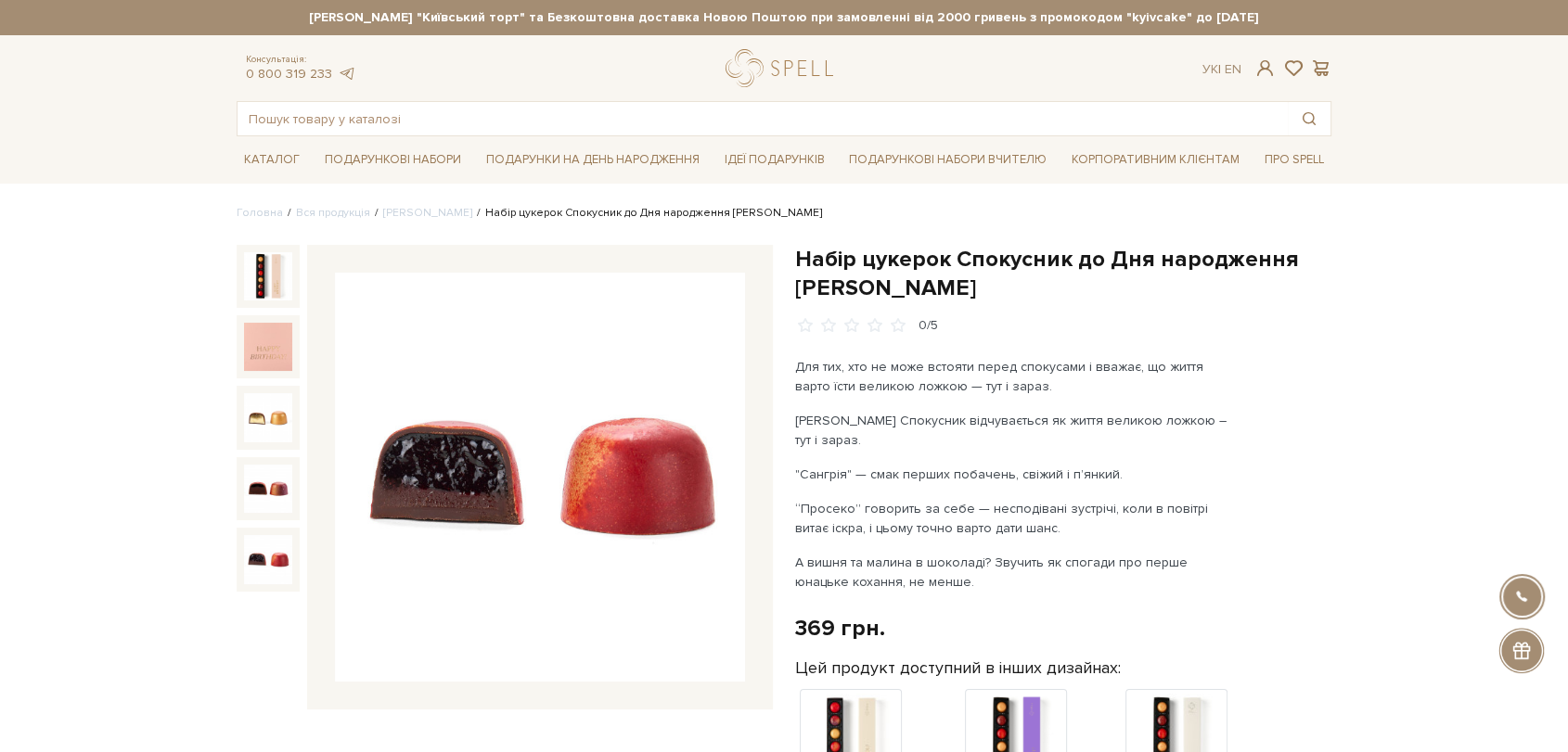
click at [271, 560] on img at bounding box center [268, 559] width 49 height 49
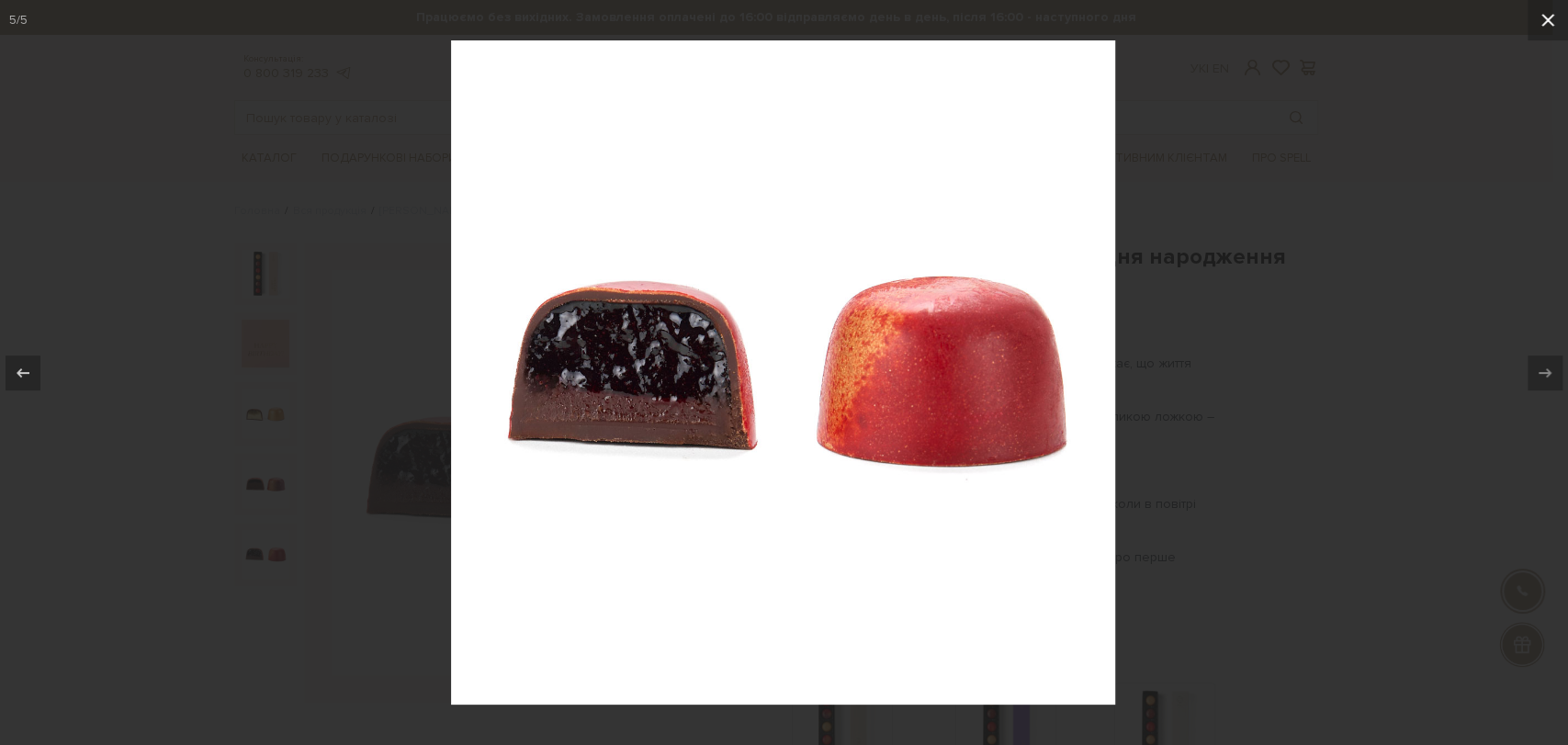
click at [1552, 17] on button at bounding box center [1548, 20] width 41 height 41
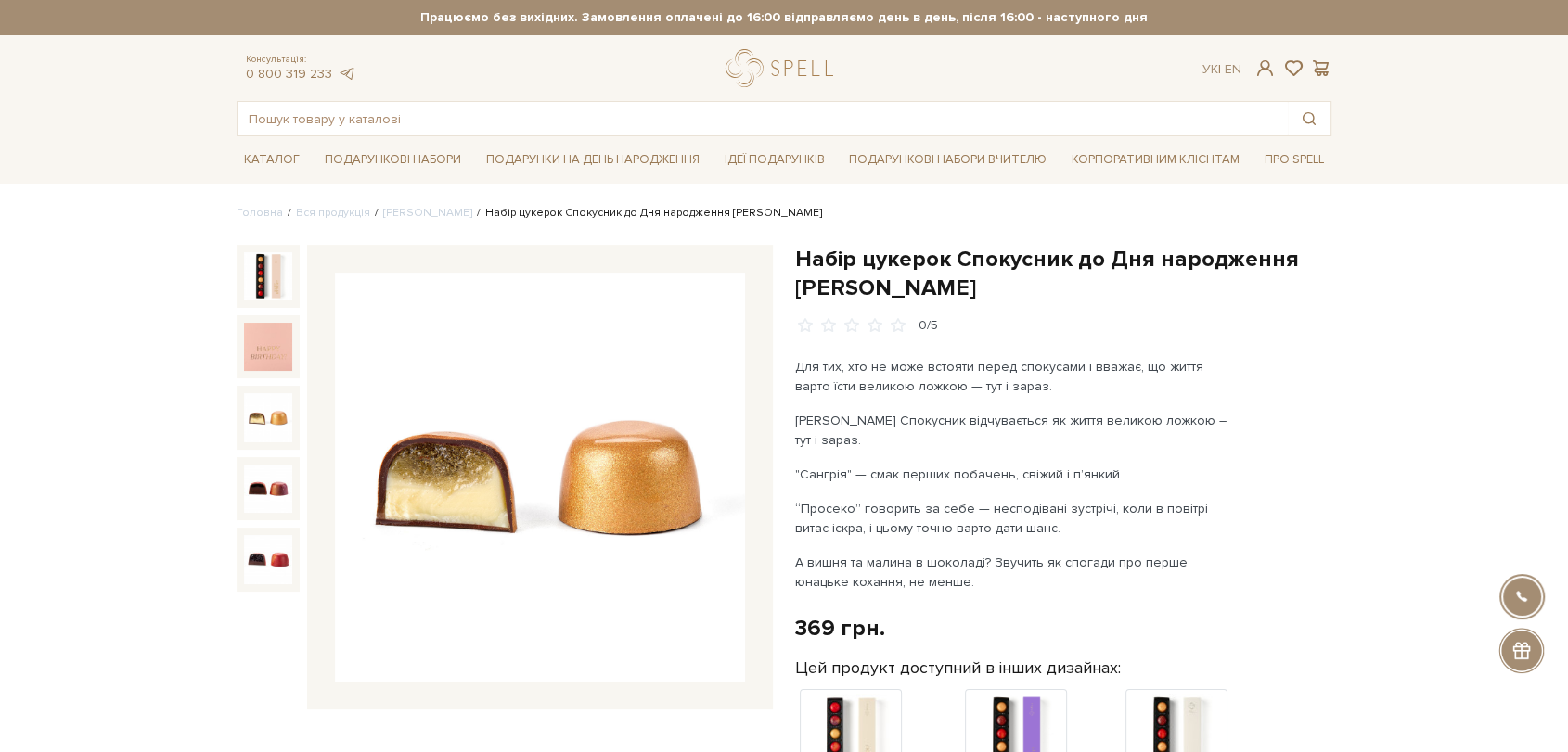
click at [262, 421] on img at bounding box center [268, 417] width 49 height 49
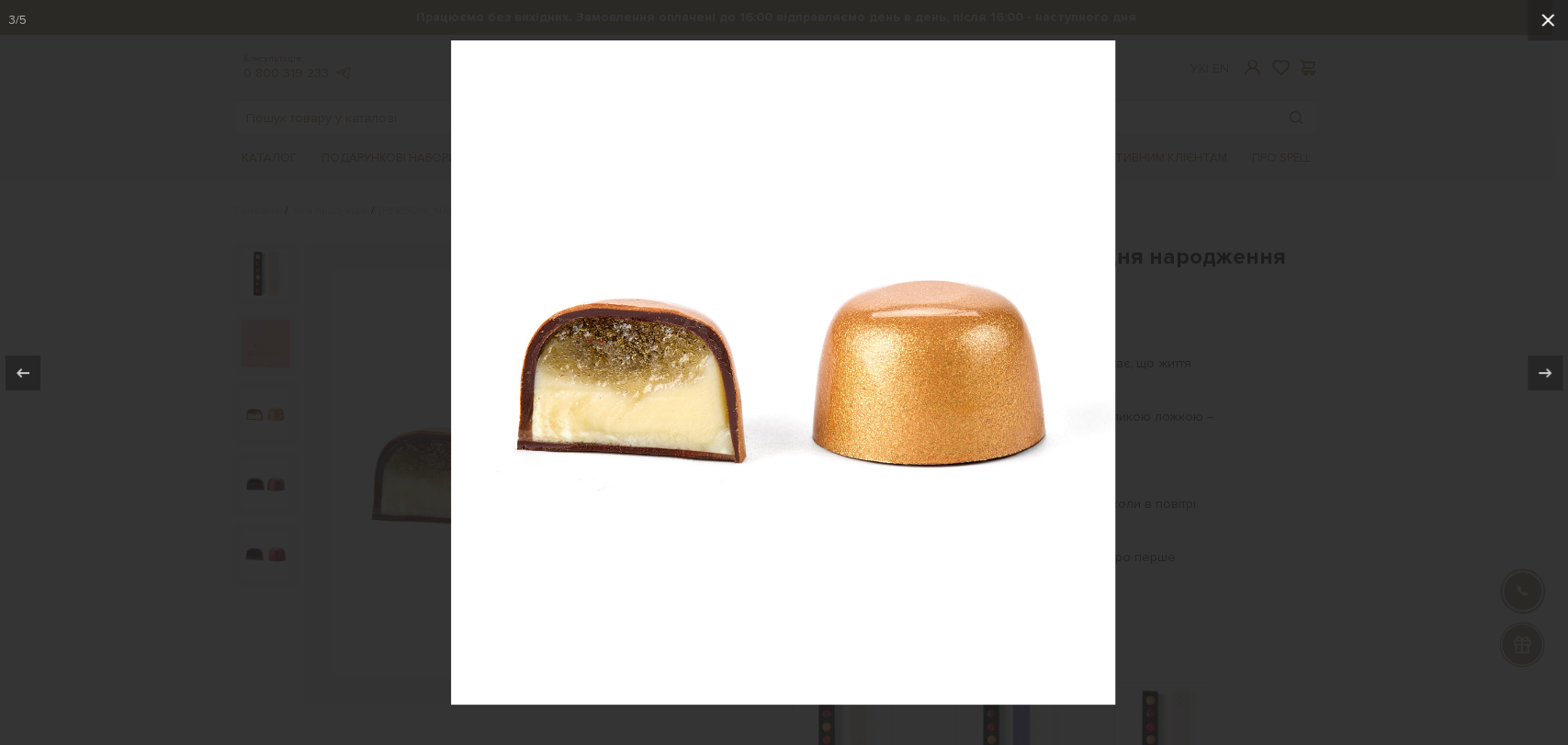
click at [1543, 22] on icon at bounding box center [1547, 20] width 22 height 22
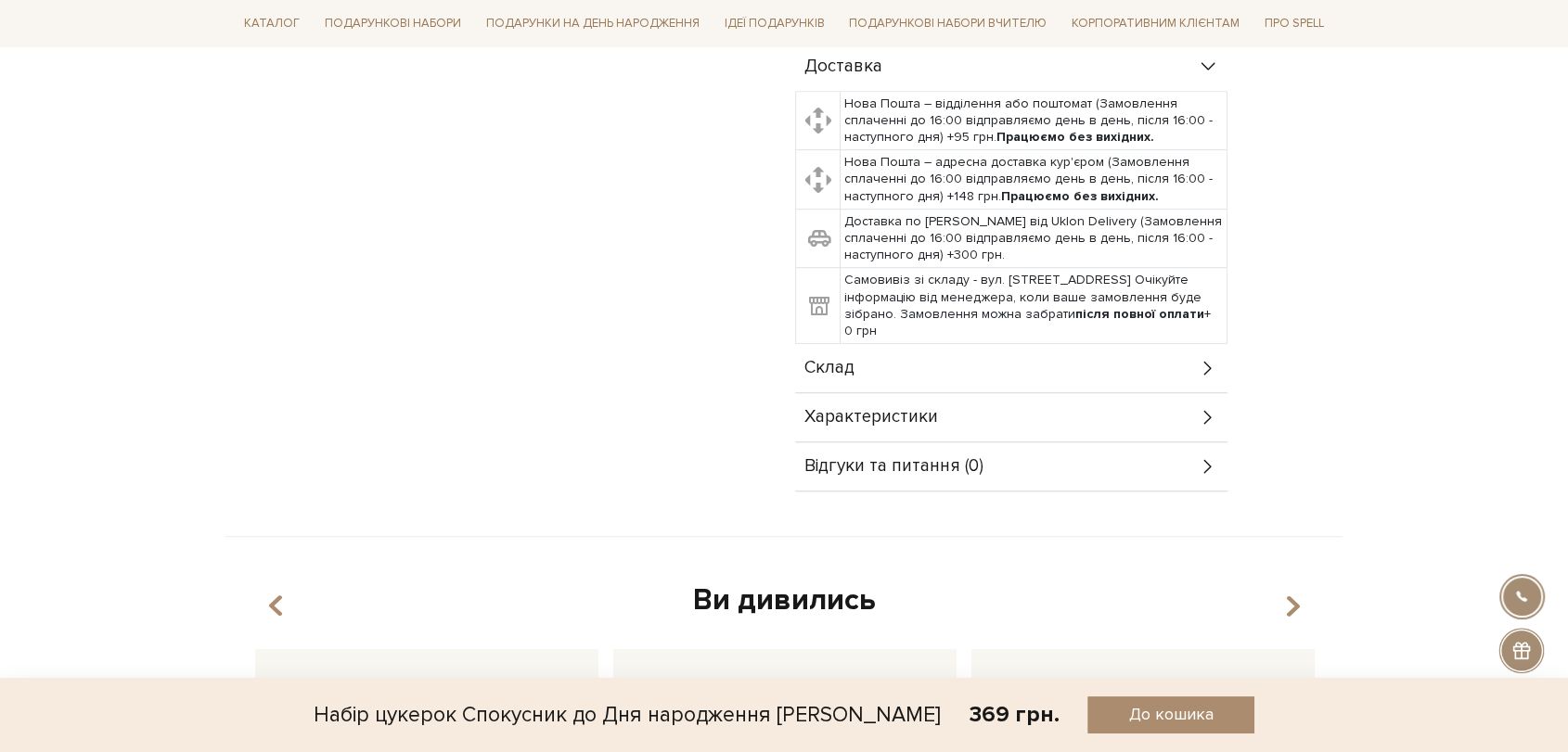
scroll to position [1031, 0]
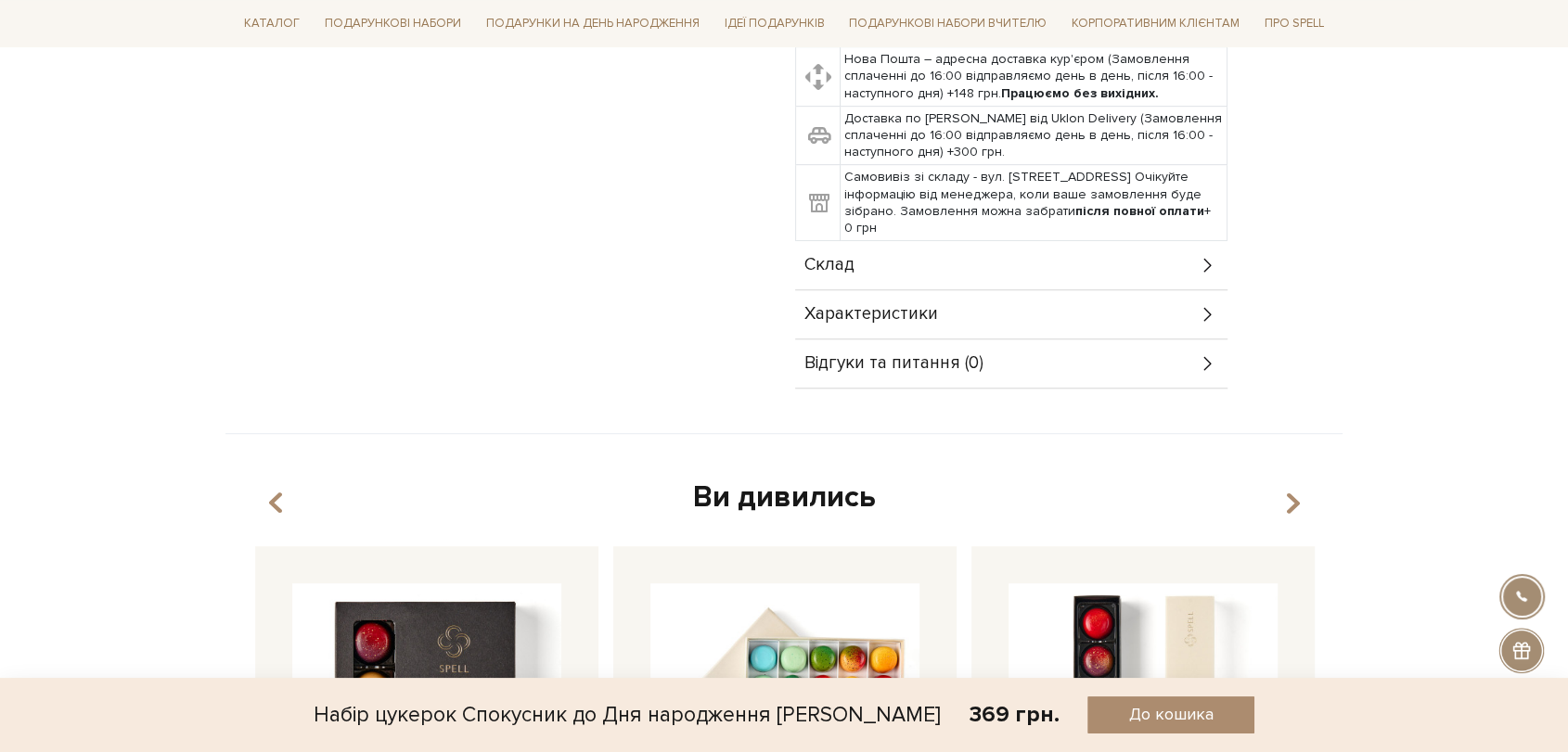
drag, startPoint x: 843, startPoint y: 267, endPoint x: 848, endPoint y: 276, distance: 10.3
click at [843, 267] on span "Склад" at bounding box center [829, 266] width 50 height 17
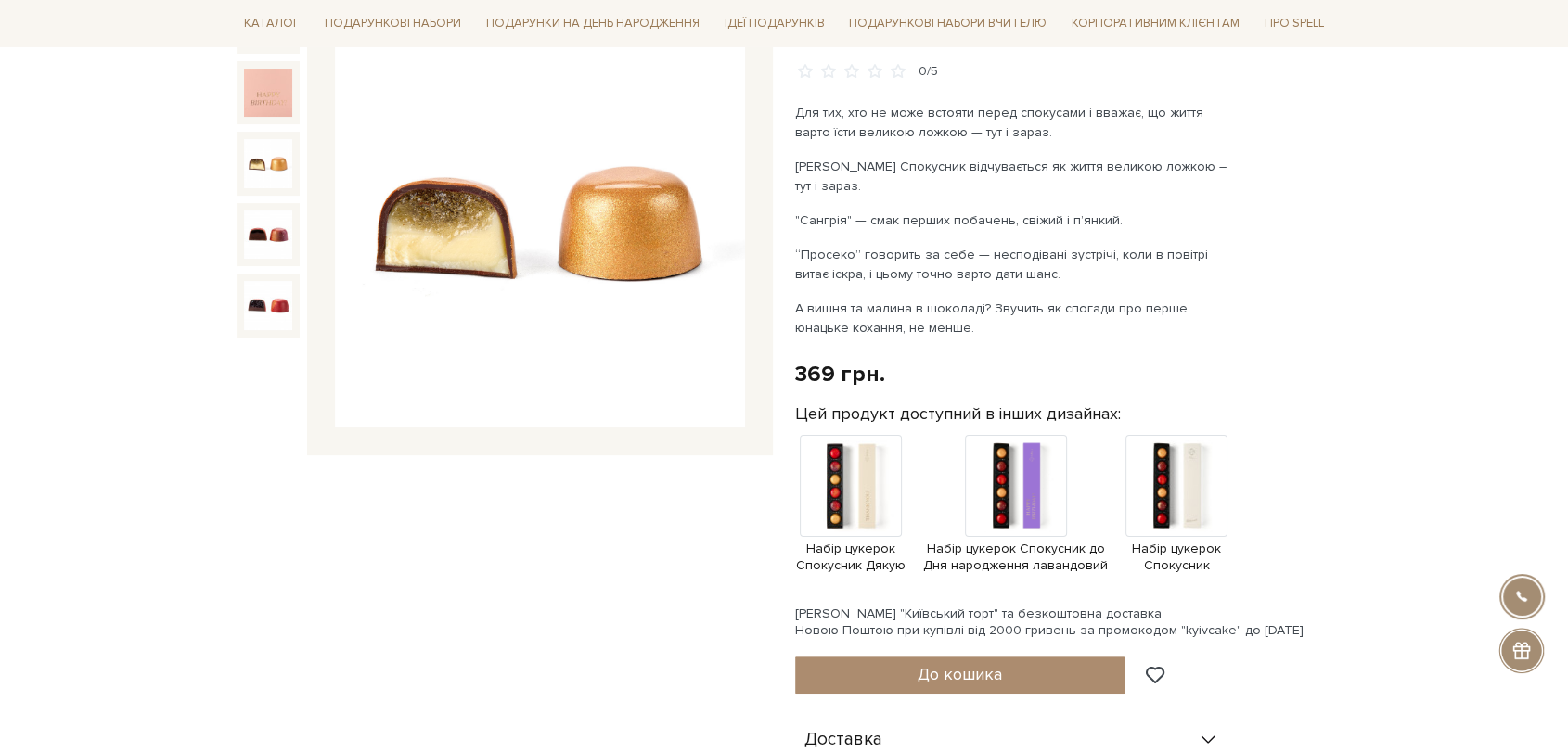
scroll to position [206, 0]
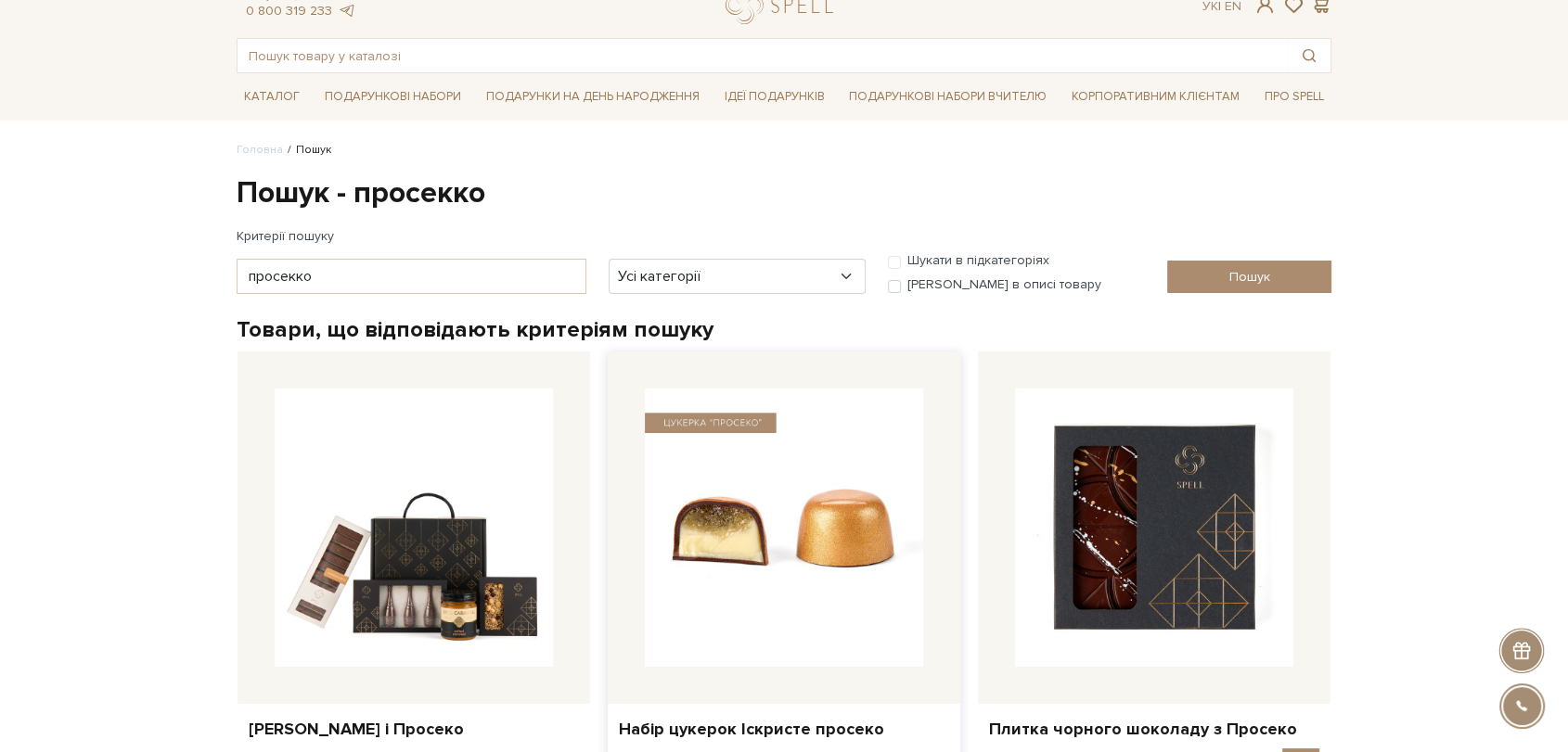
scroll to position [206, 0]
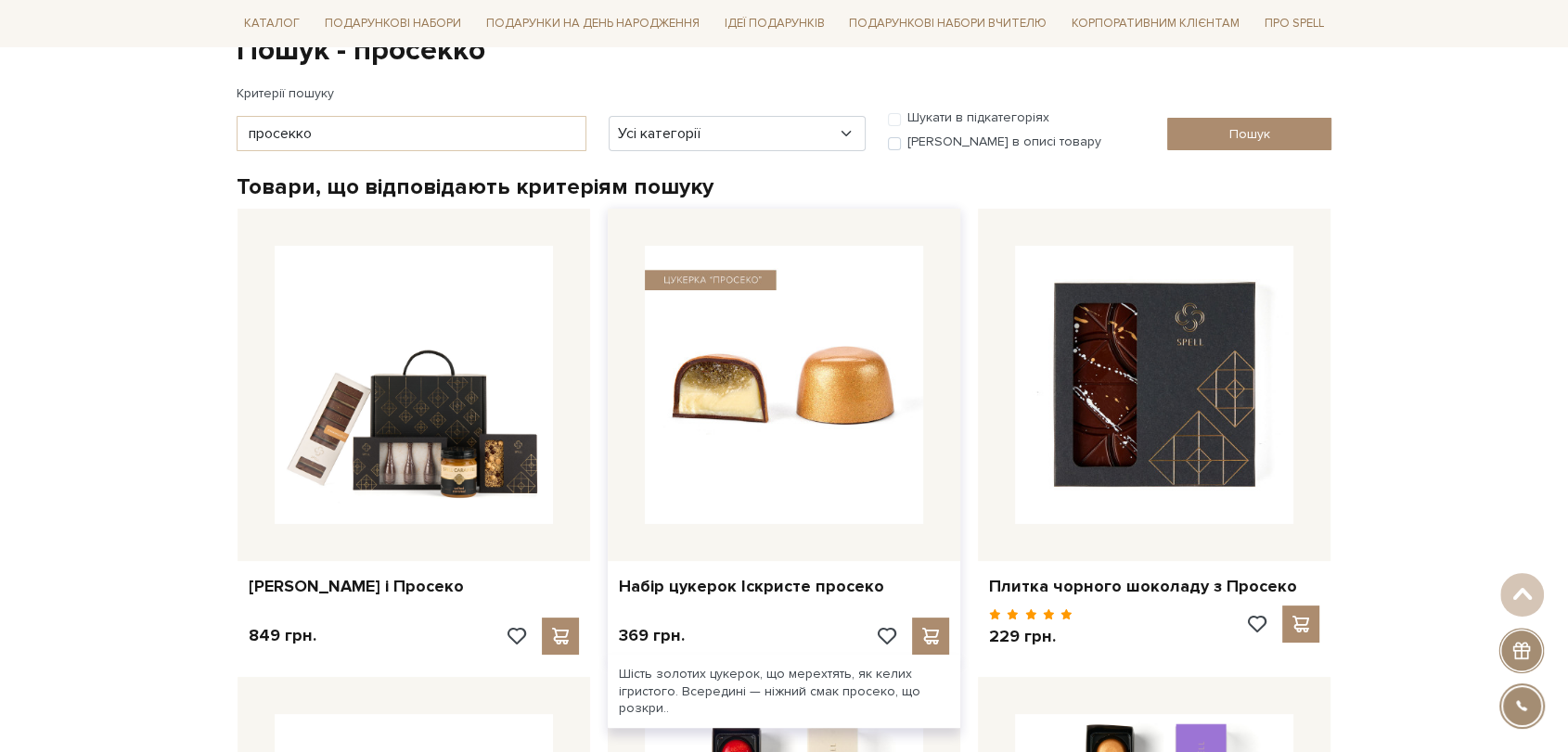
click at [768, 337] on img at bounding box center [784, 385] width 278 height 278
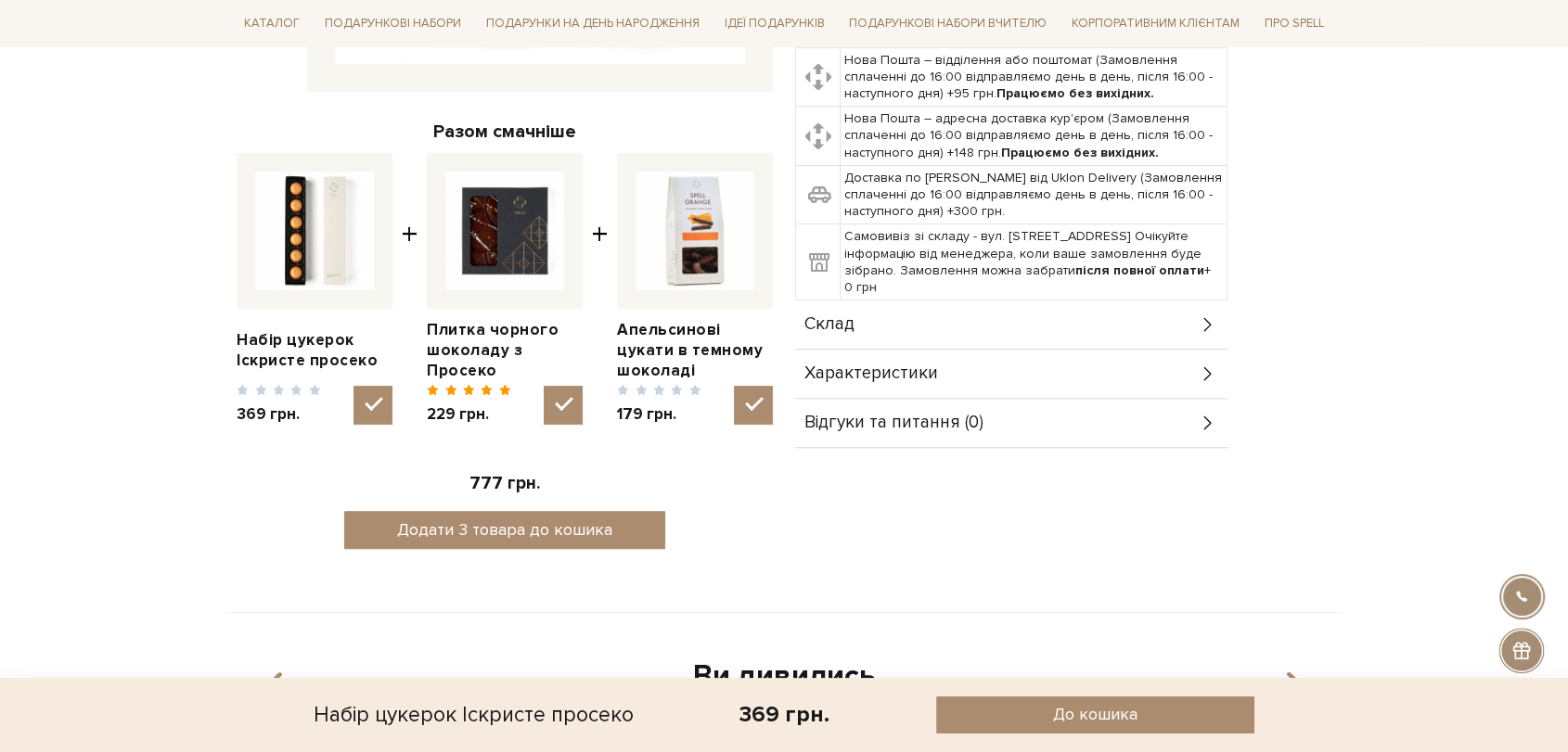
click at [861, 321] on div "Склад" at bounding box center [1011, 325] width 432 height 49
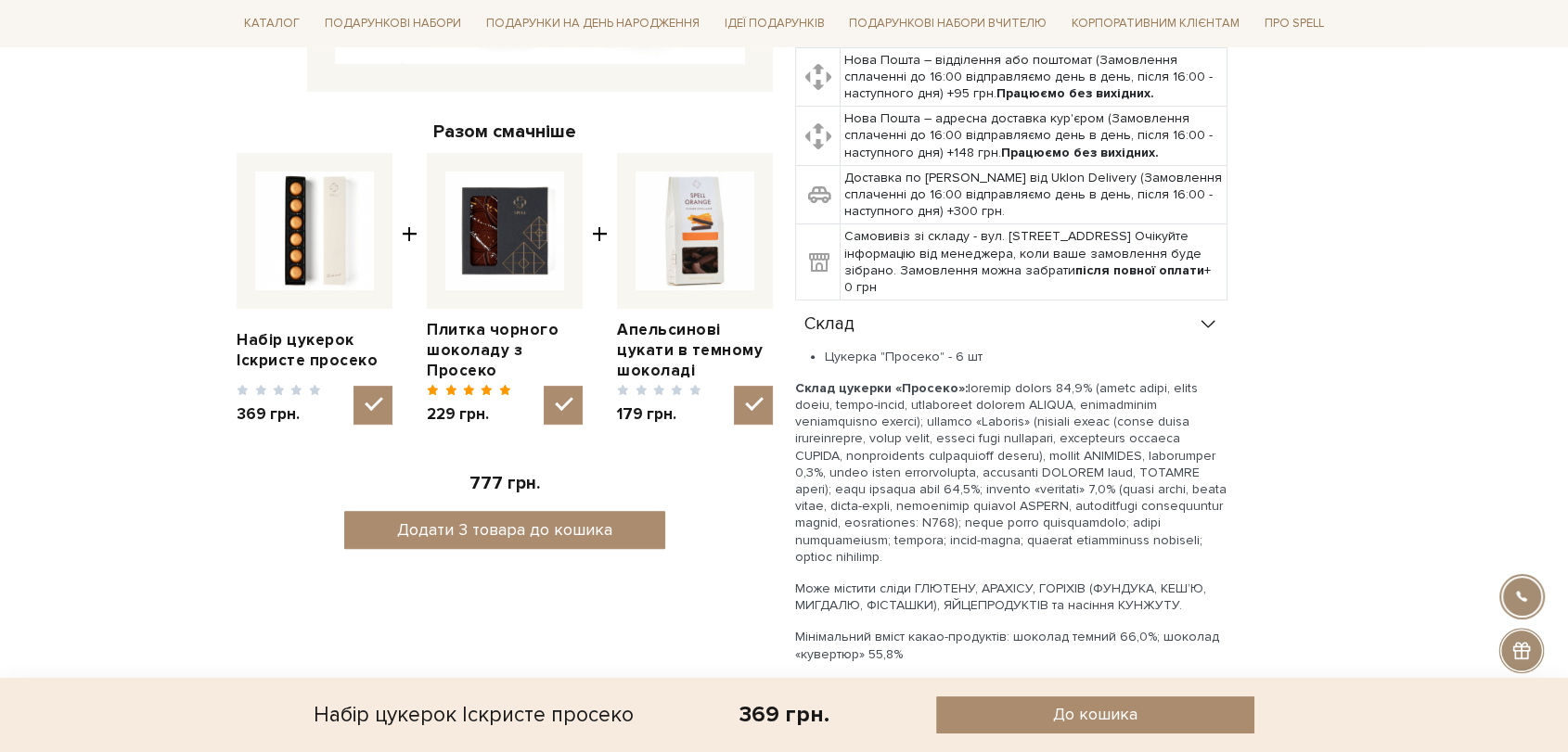
scroll to position [927, 0]
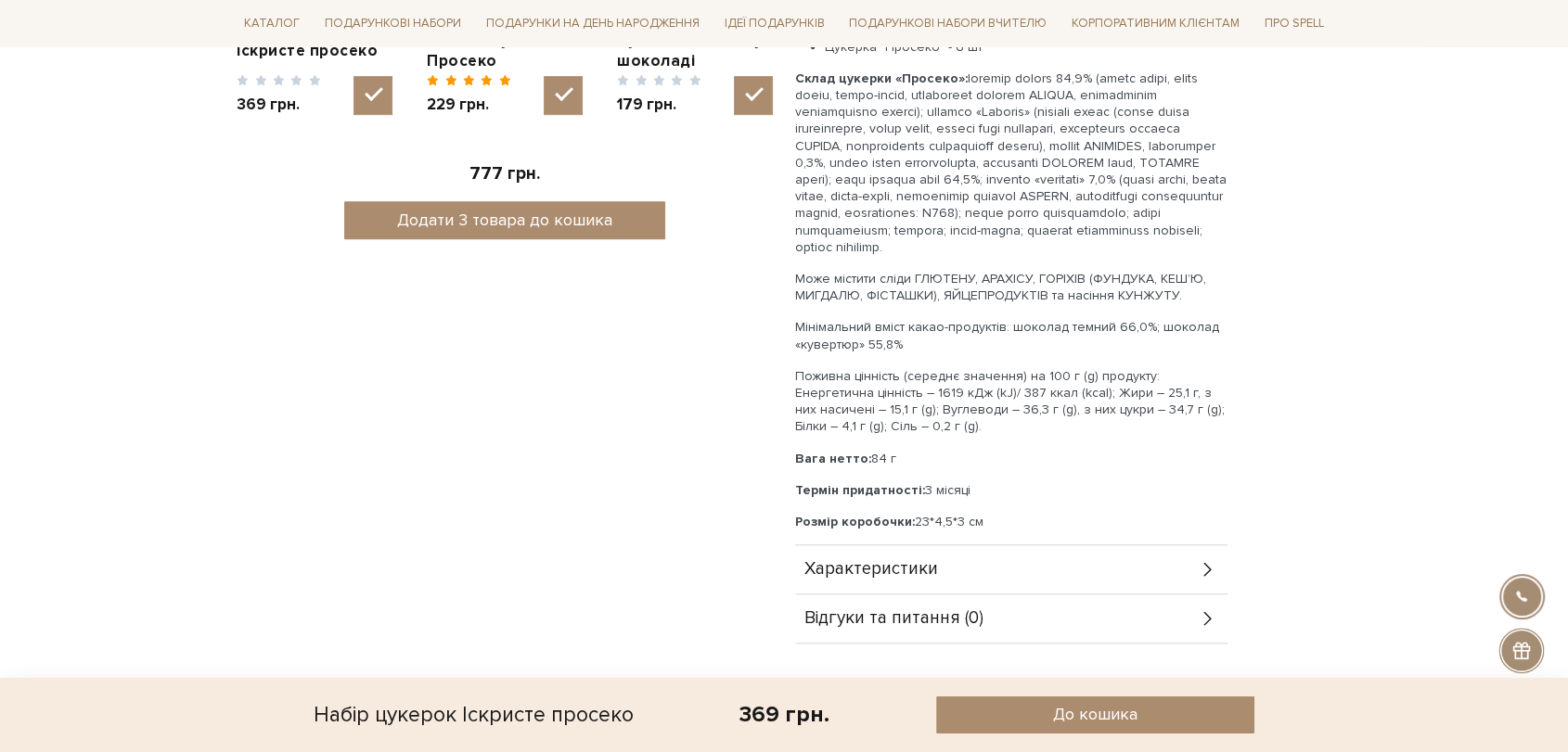
drag, startPoint x: 794, startPoint y: 76, endPoint x: 1051, endPoint y: 427, distance: 435.0
copy div "Склад цукерки «Просеко»: шоколад темний 35,6% (какао терте, цукор білий, какао-…"
click at [929, 577] on span "Характеристики" at bounding box center [871, 570] width 133 height 17
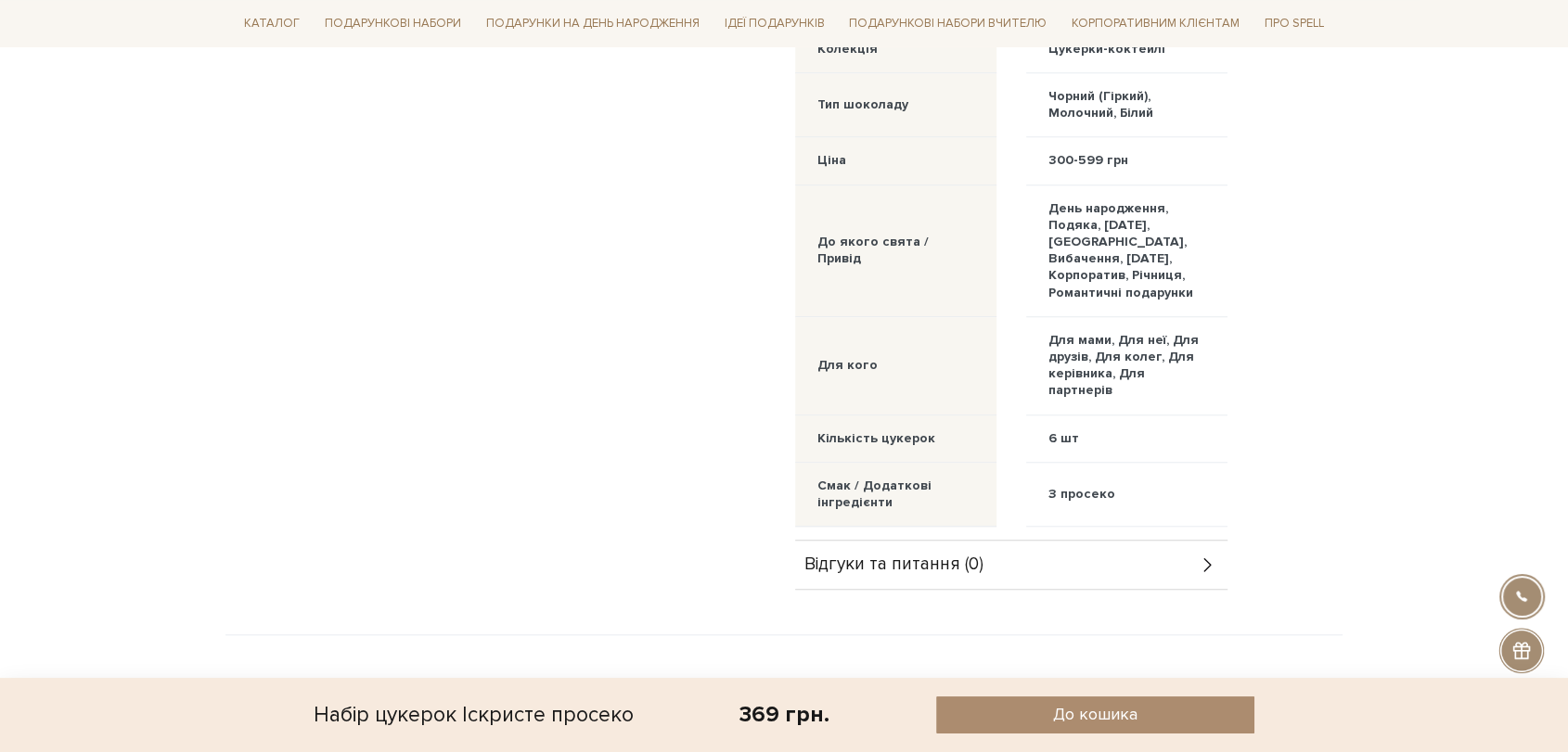
scroll to position [1649, 0]
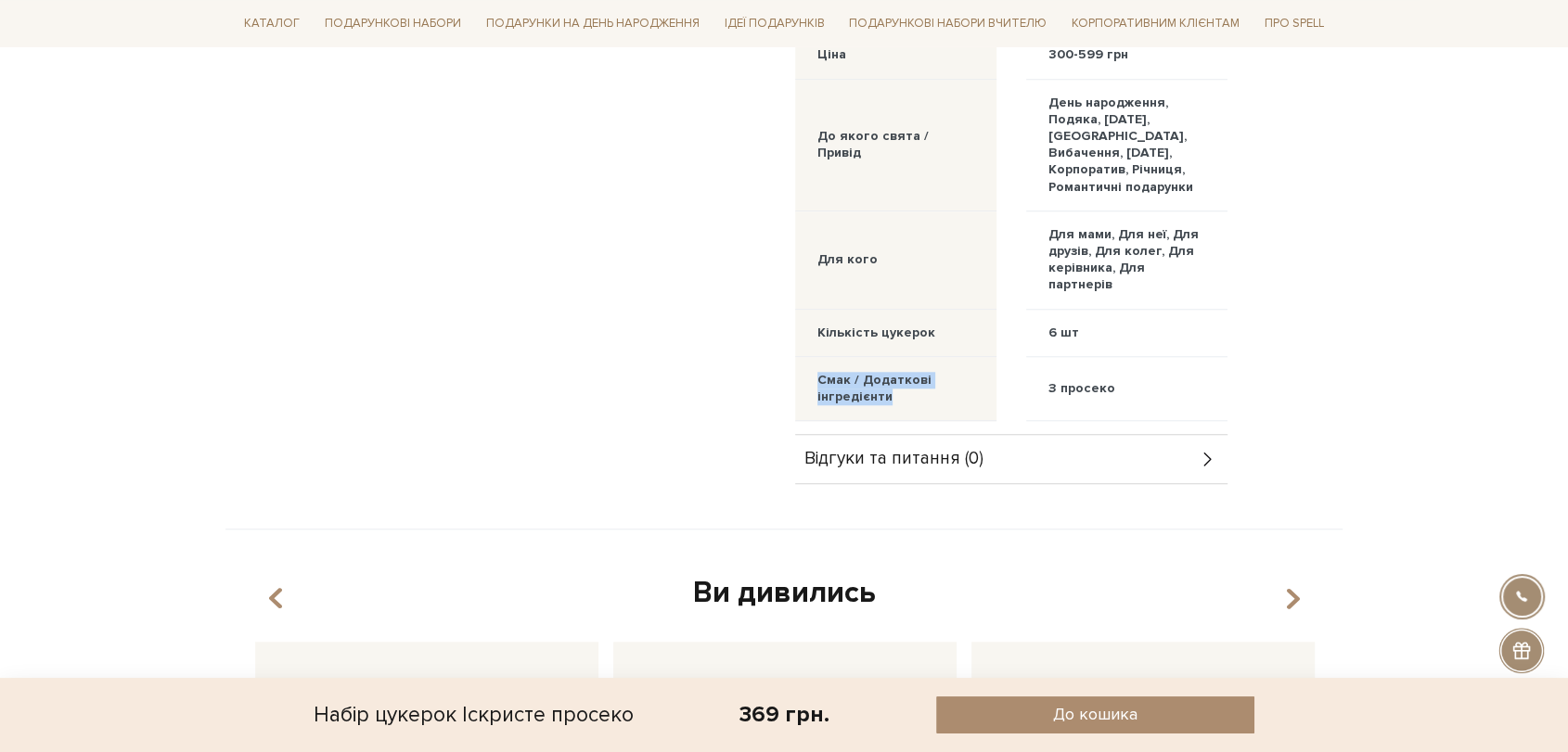
drag, startPoint x: 806, startPoint y: 369, endPoint x: 909, endPoint y: 408, distance: 110.1
click at [909, 408] on div "Смак / Додаткові інгредієнти" at bounding box center [895, 388] width 201 height 64
copy div "Смак / Додаткові інгредієнти"
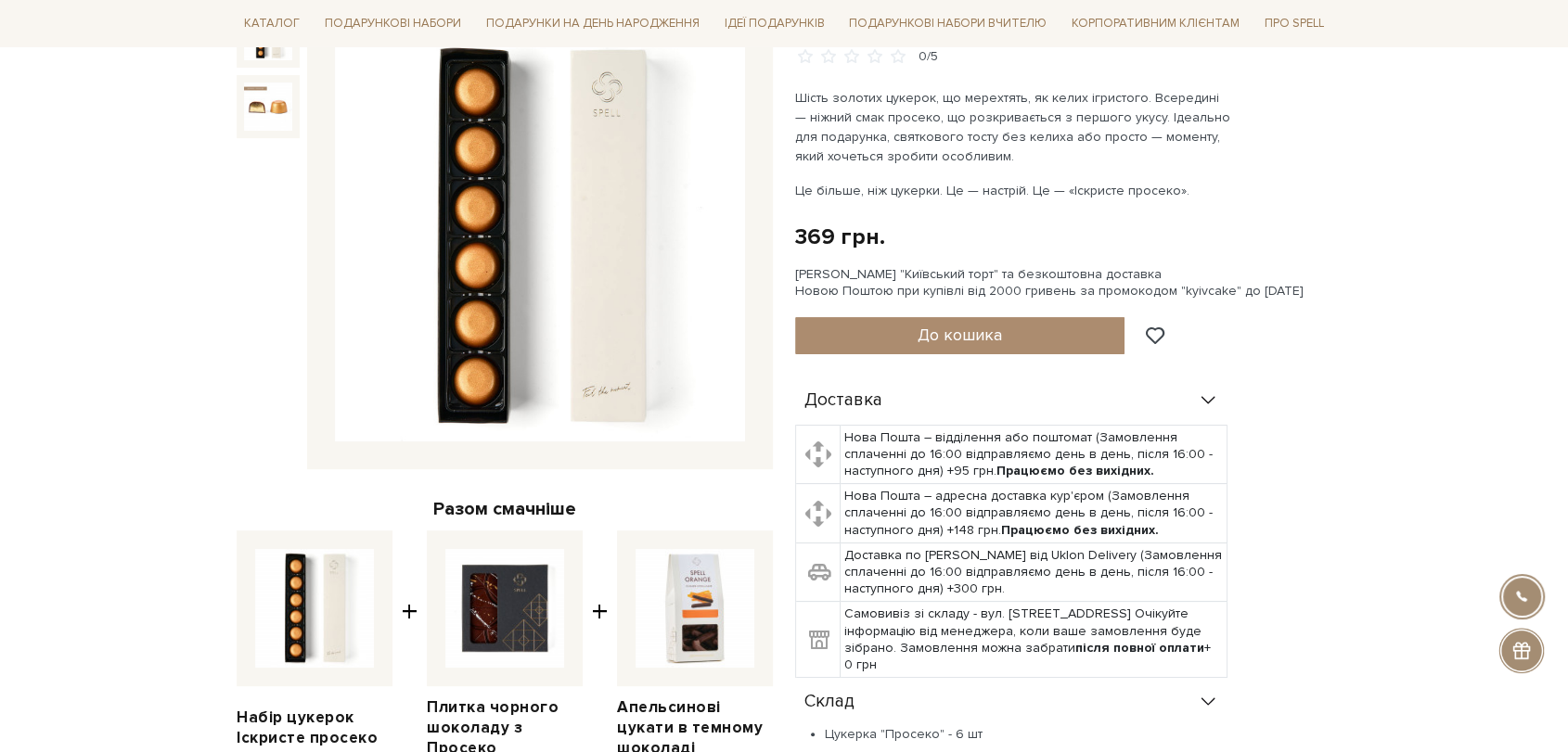
scroll to position [0, 0]
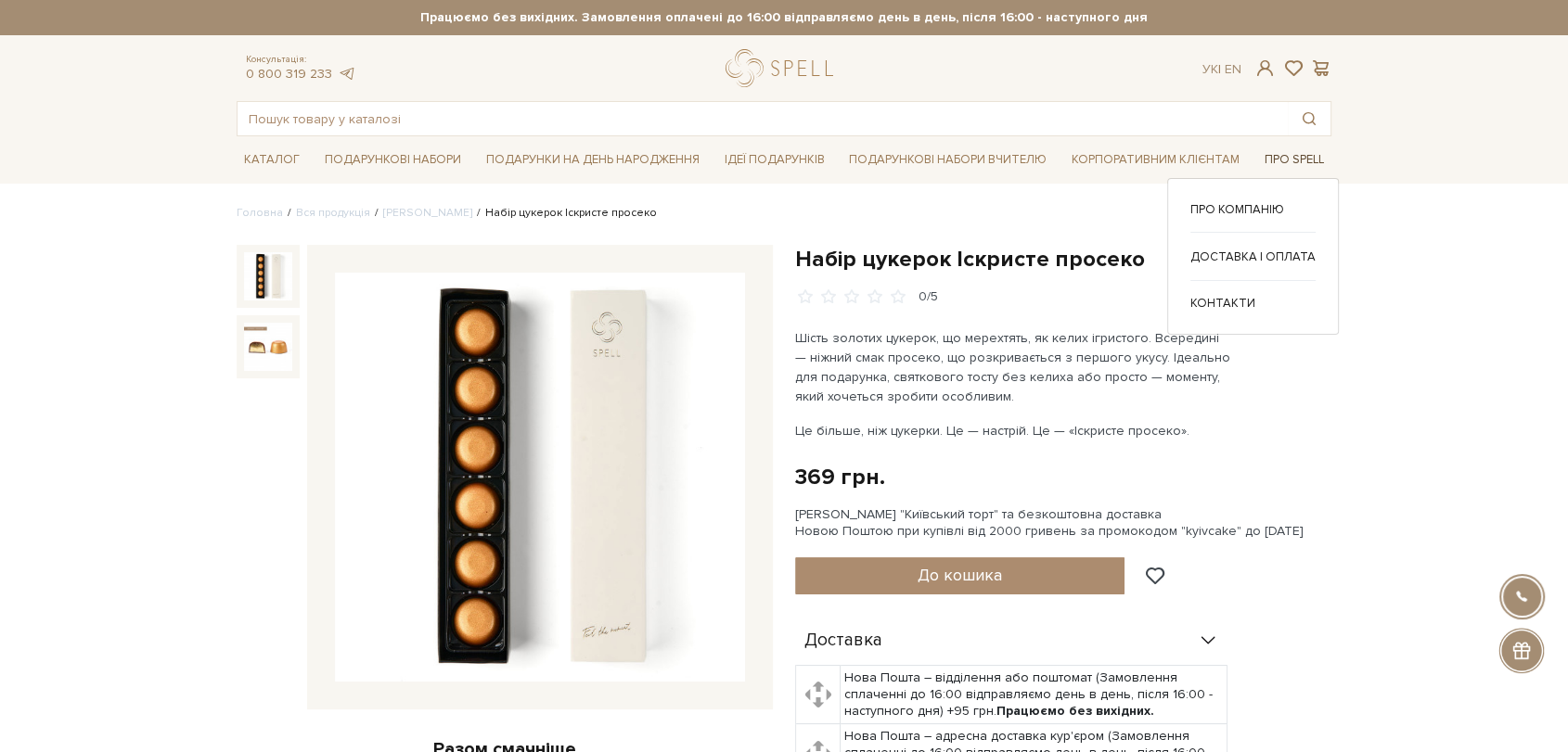
drag, startPoint x: 1303, startPoint y: 150, endPoint x: 1304, endPoint y: 160, distance: 10.0
click at [1303, 149] on link "Про Spell" at bounding box center [1294, 160] width 74 height 29
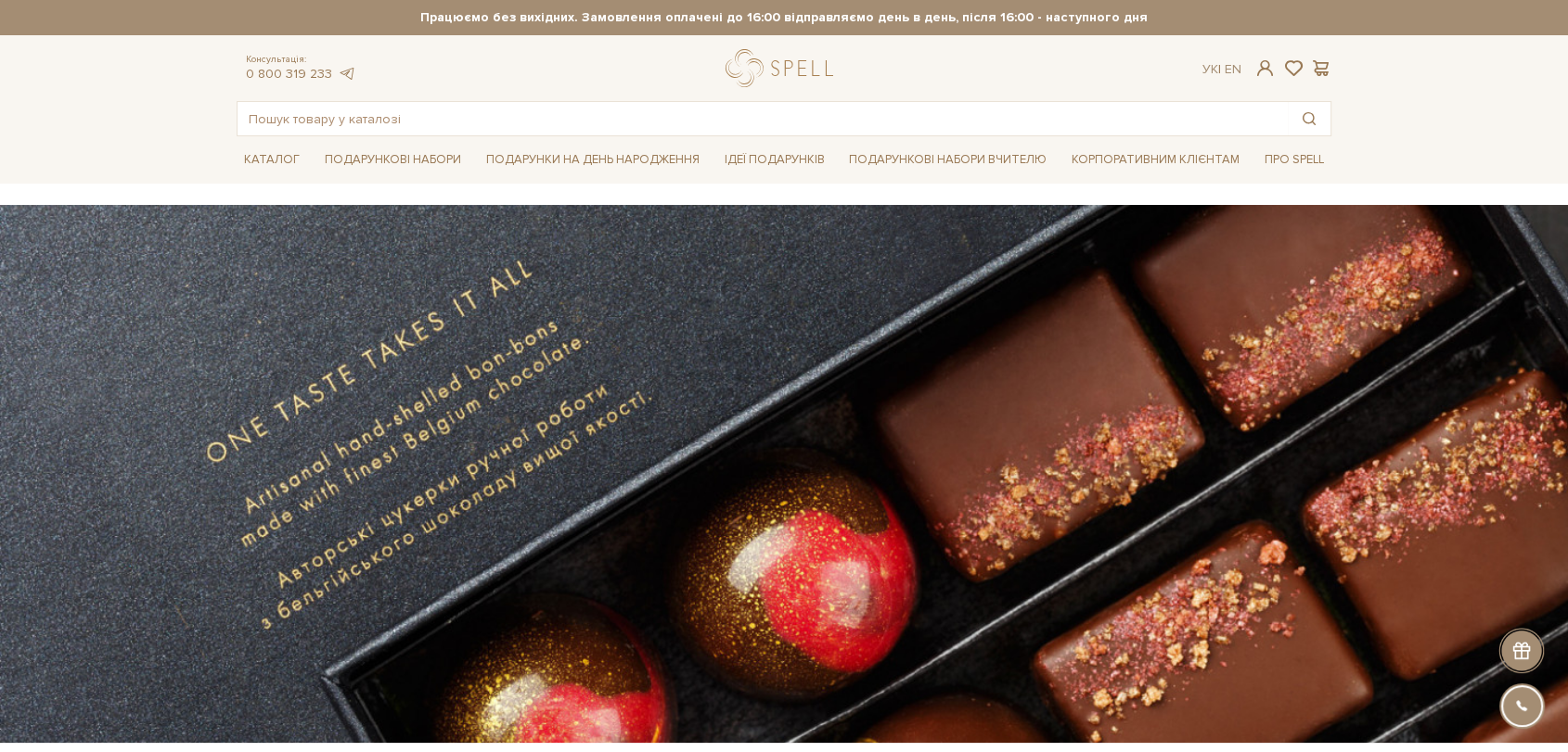
scroll to position [618, 0]
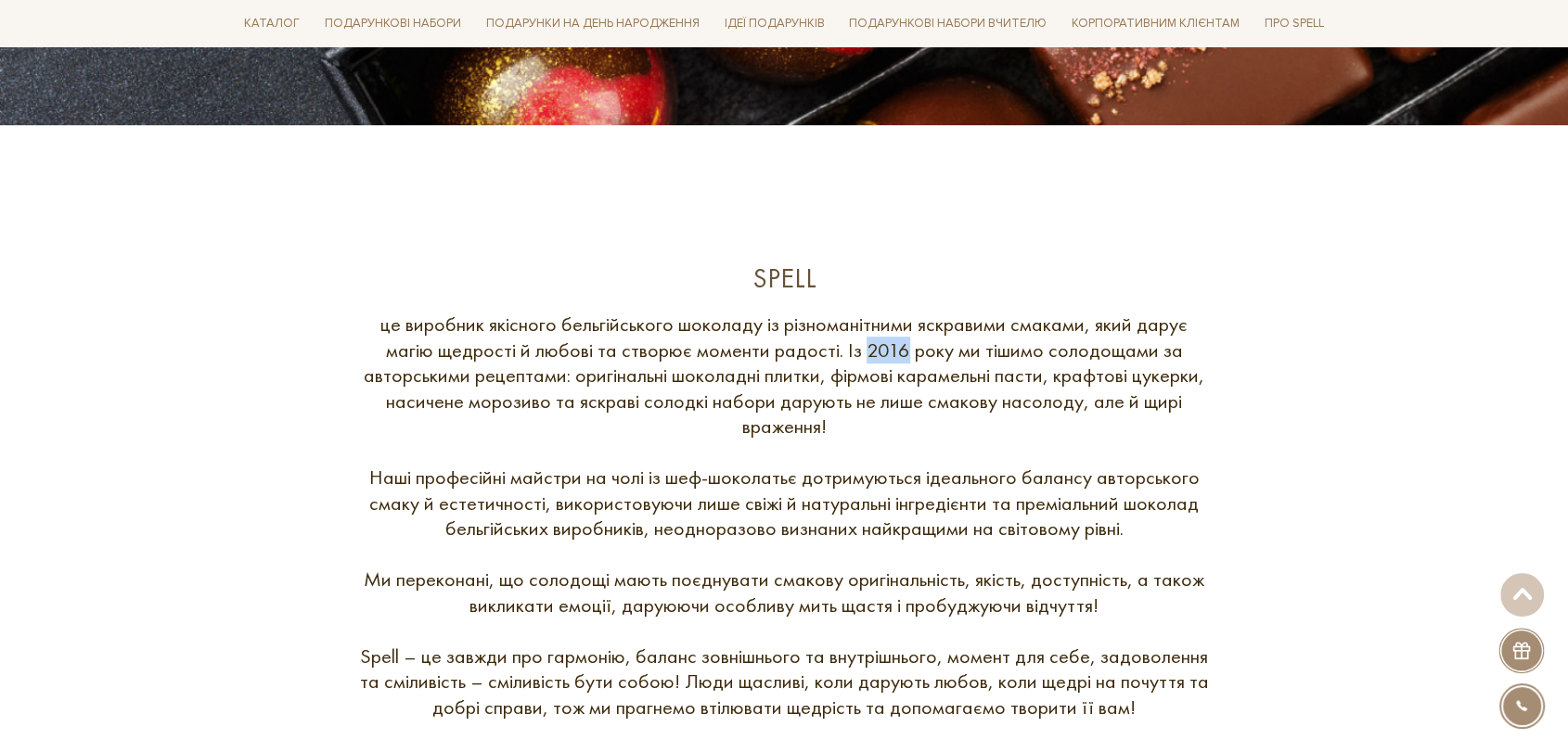
drag, startPoint x: 863, startPoint y: 345, endPoint x: 905, endPoint y: 346, distance: 42.0
click at [905, 346] on div "це виробник якісного бельгійського шоколаду із різноманітними яскравими смаками…" at bounding box center [784, 515] width 853 height 408
copy div "2016"
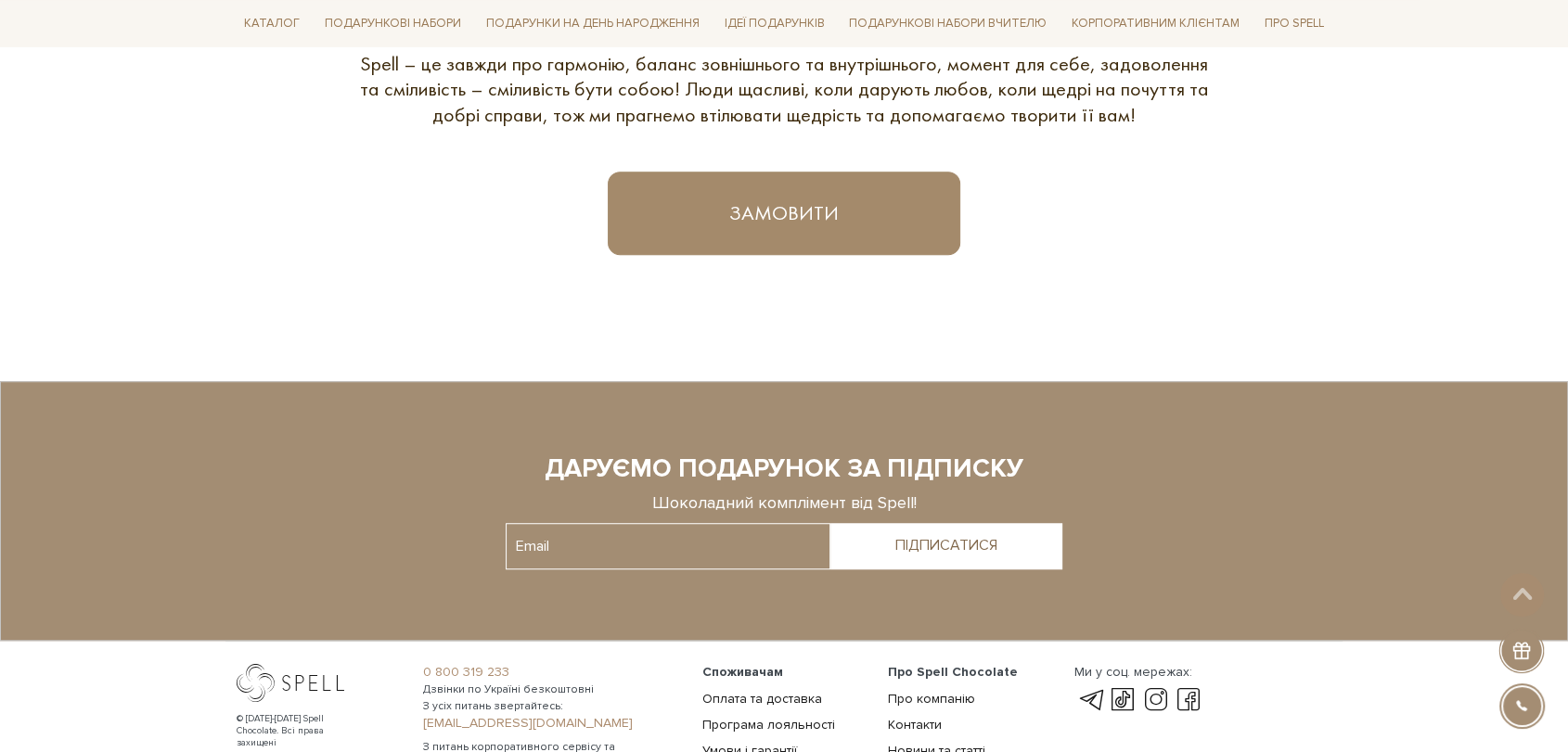
scroll to position [1417, 0]
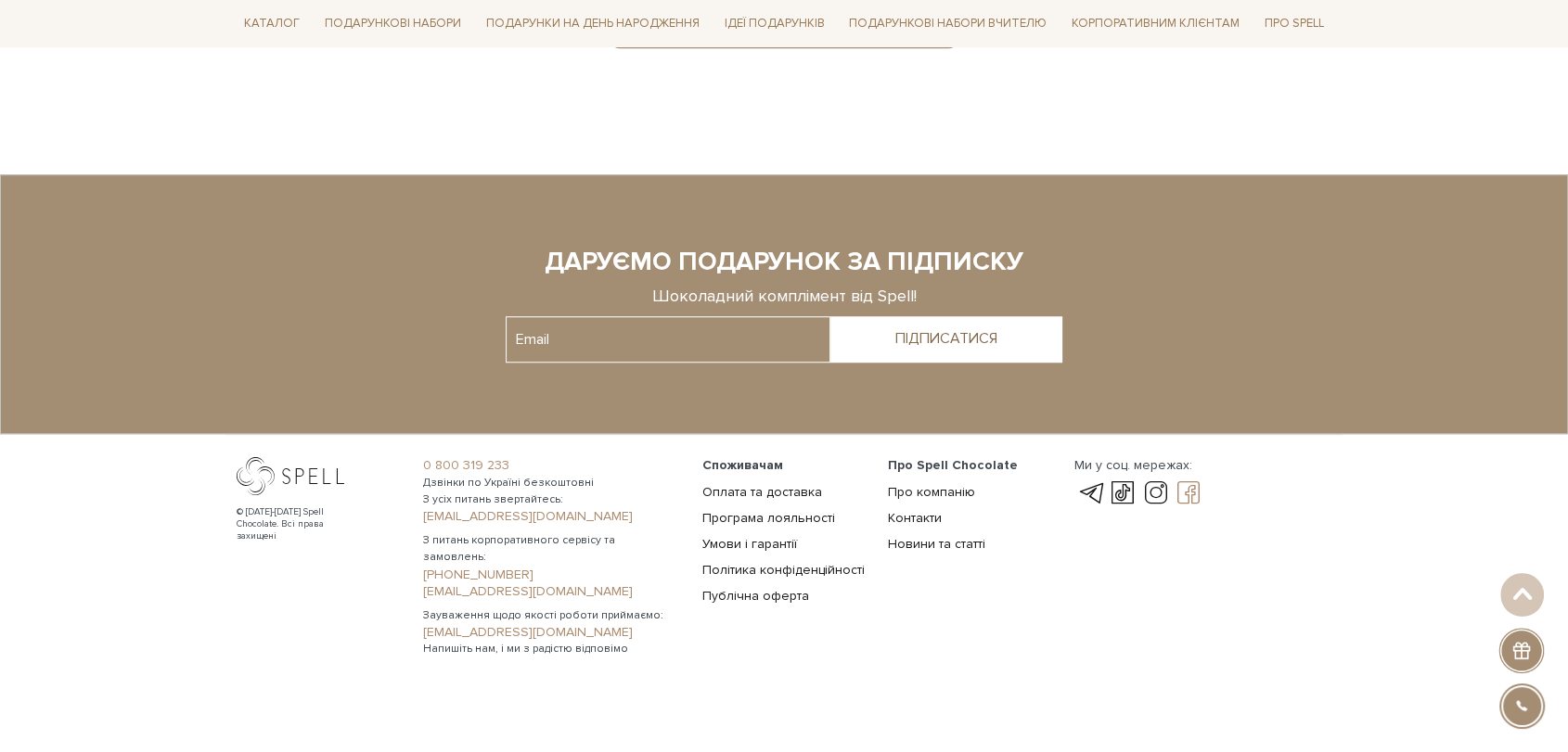
click at [1186, 493] on link at bounding box center [1188, 493] width 31 height 22
click at [1158, 492] on link at bounding box center [1156, 493] width 31 height 22
